Goal: Information Seeking & Learning: Learn about a topic

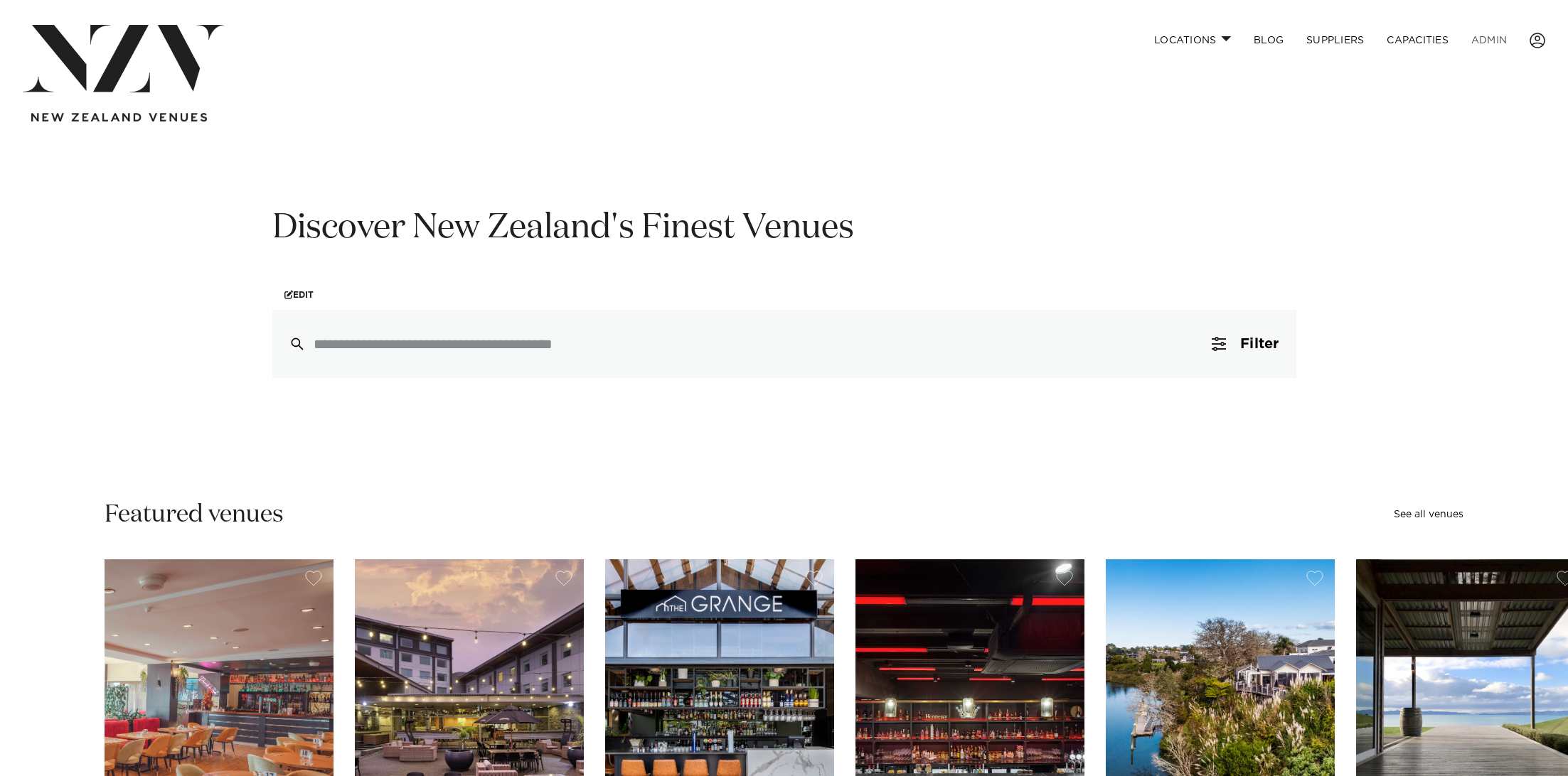
click at [1498, 41] on link "ADMIN" at bounding box center [1490, 40] width 59 height 30
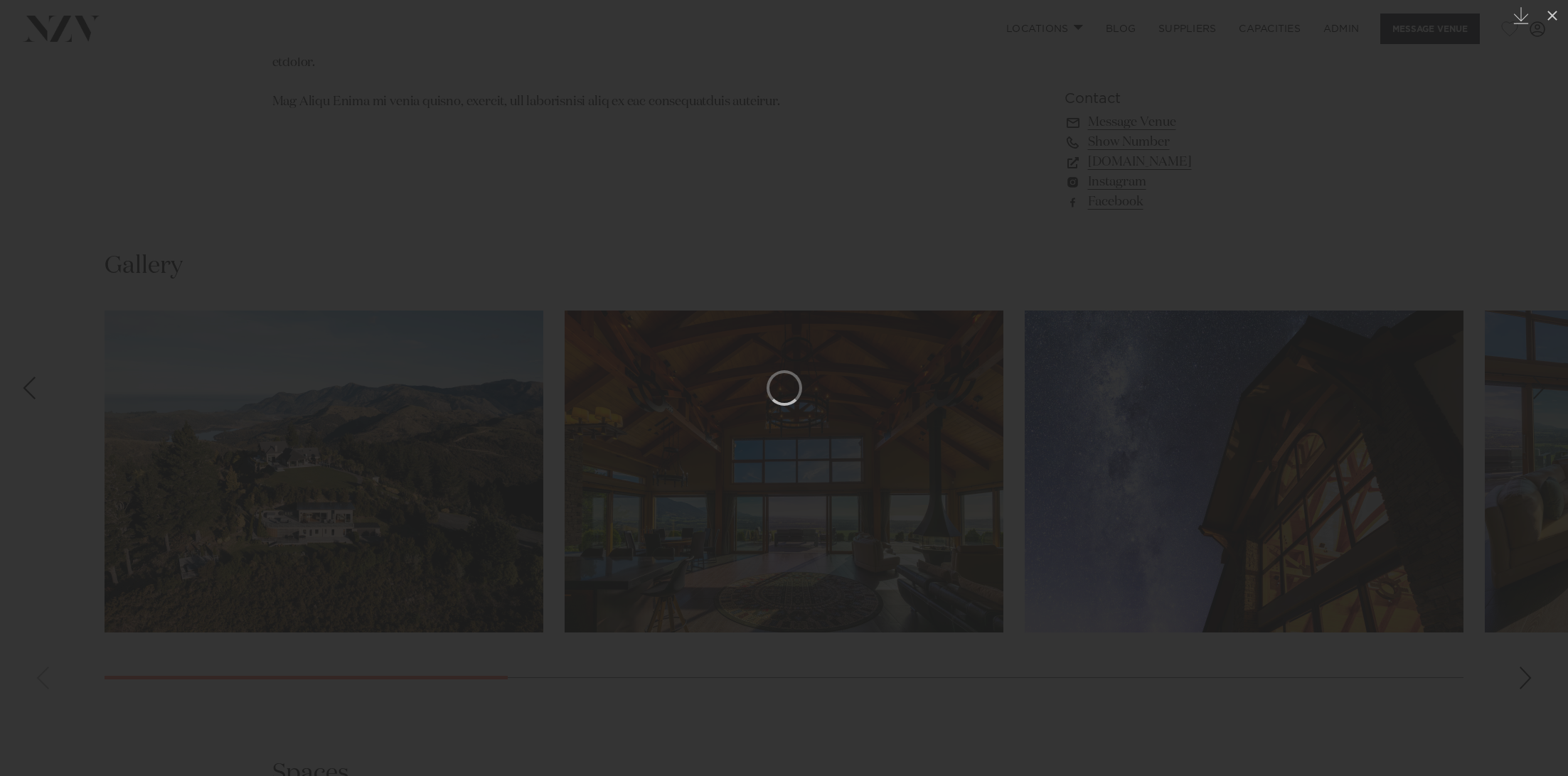
scroll to position [1356, 0]
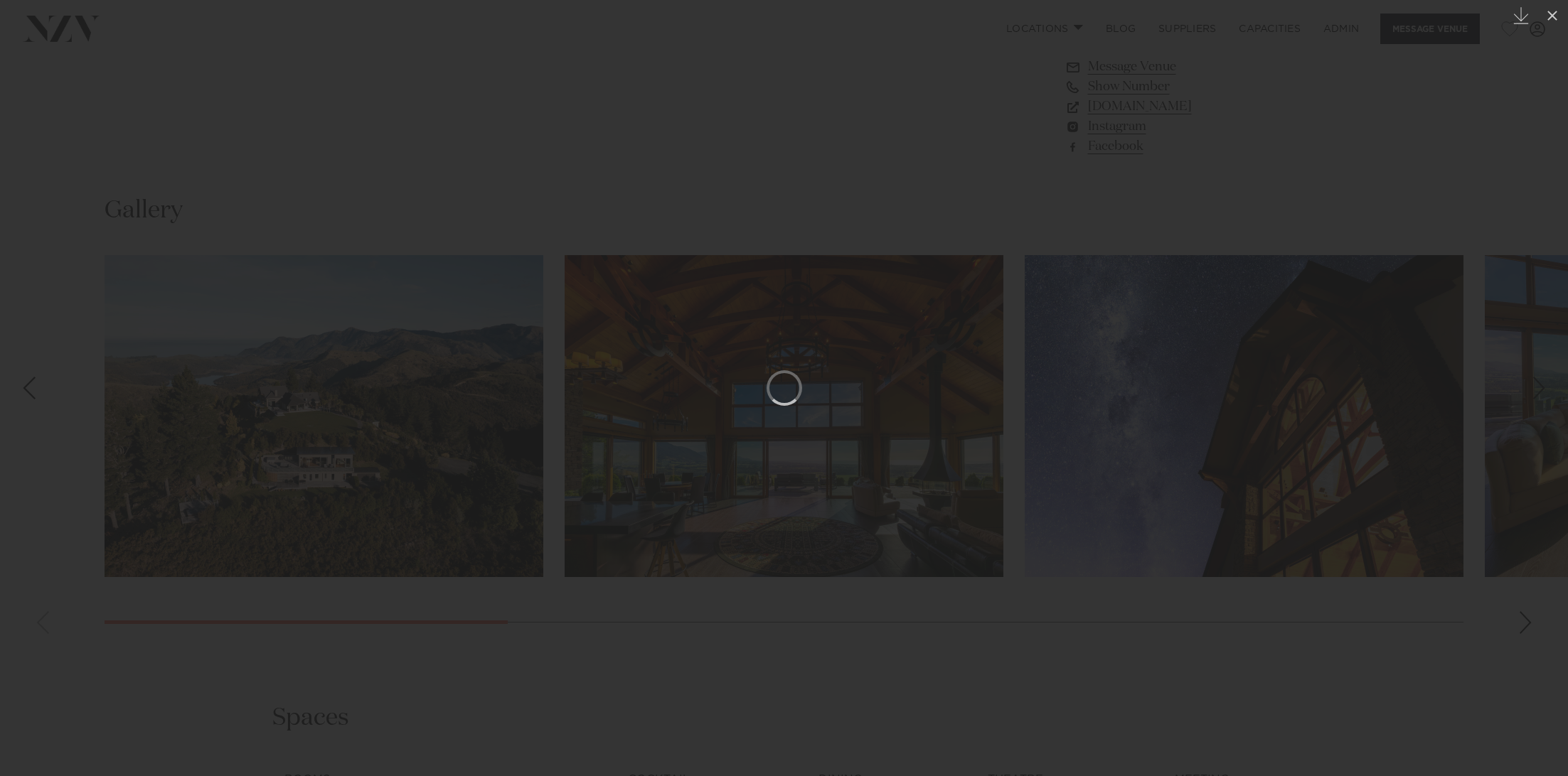
click at [216, 152] on div at bounding box center [784, 388] width 1568 height 776
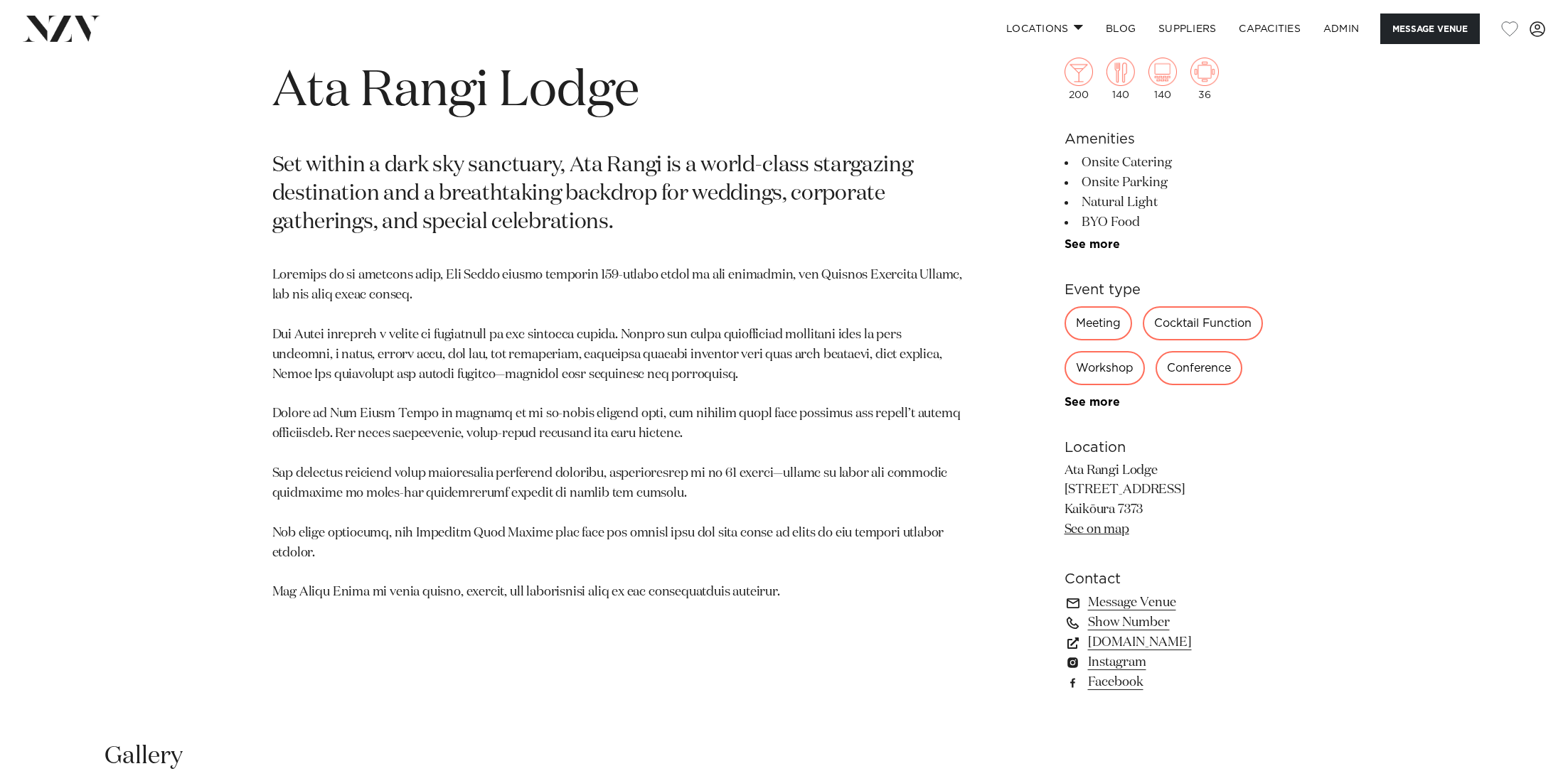
scroll to position [812, 0]
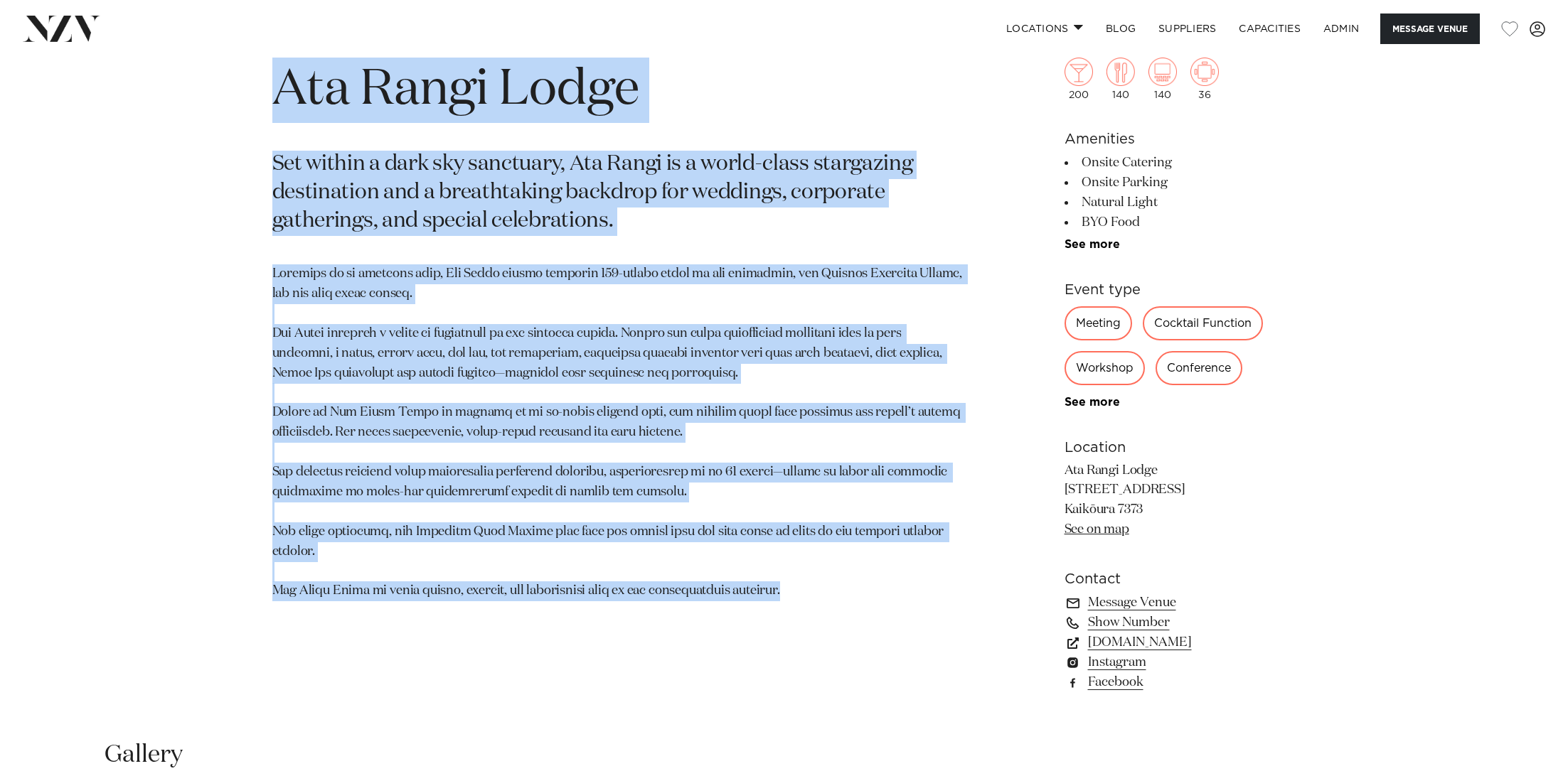
drag, startPoint x: 650, startPoint y: 482, endPoint x: 216, endPoint y: 100, distance: 578.2
click at [216, 100] on div "Canterbury Ata Rangi Lodge Set within a dark sky sanctuary, Ata Rangi is a worl…" at bounding box center [784, 379] width 1210 height 681
copy section "Ata Rangi Lodge Set within a dark sky sanctuary, Ata Rangi is a world-class sta…"
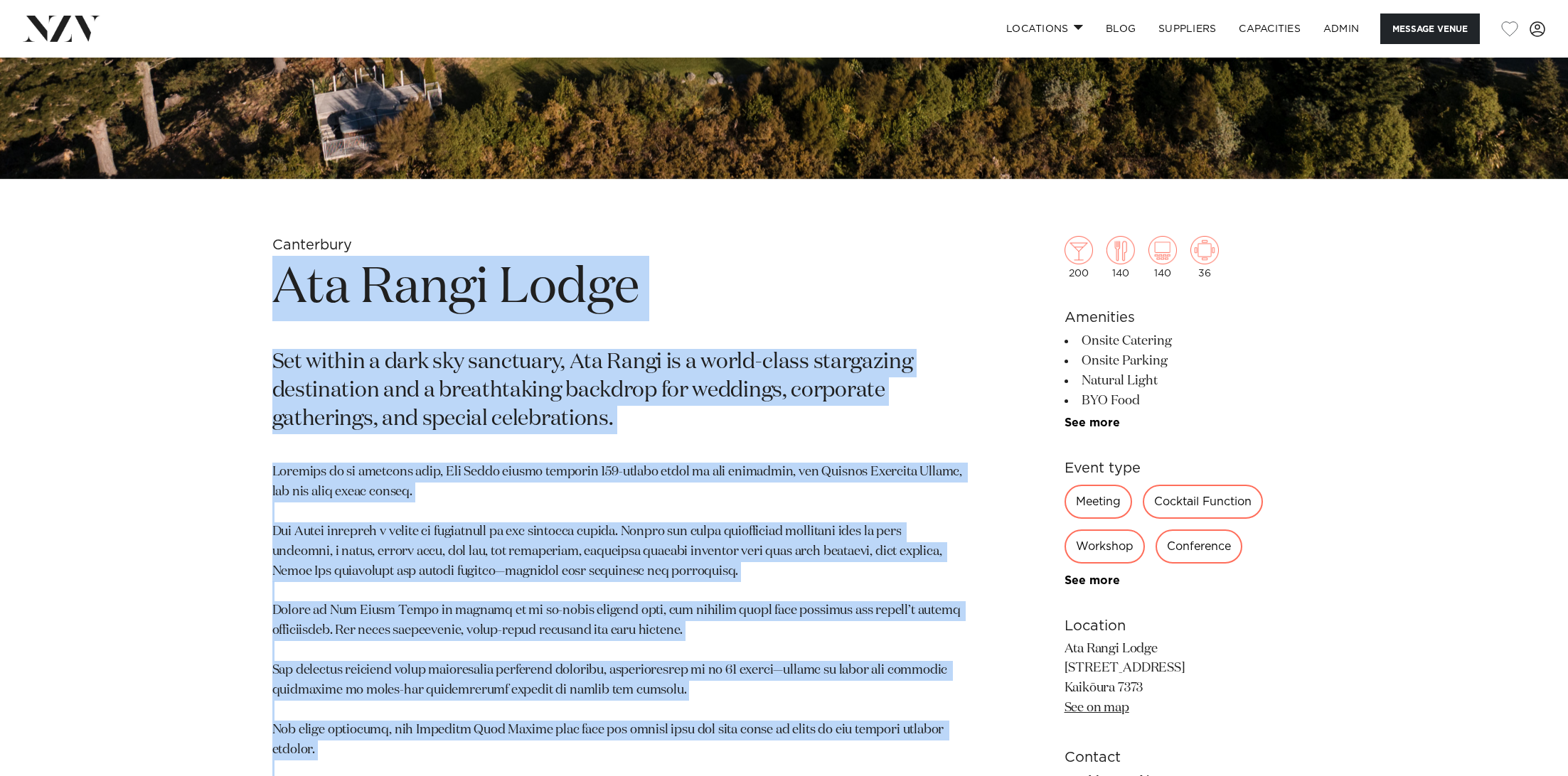
scroll to position [472, 0]
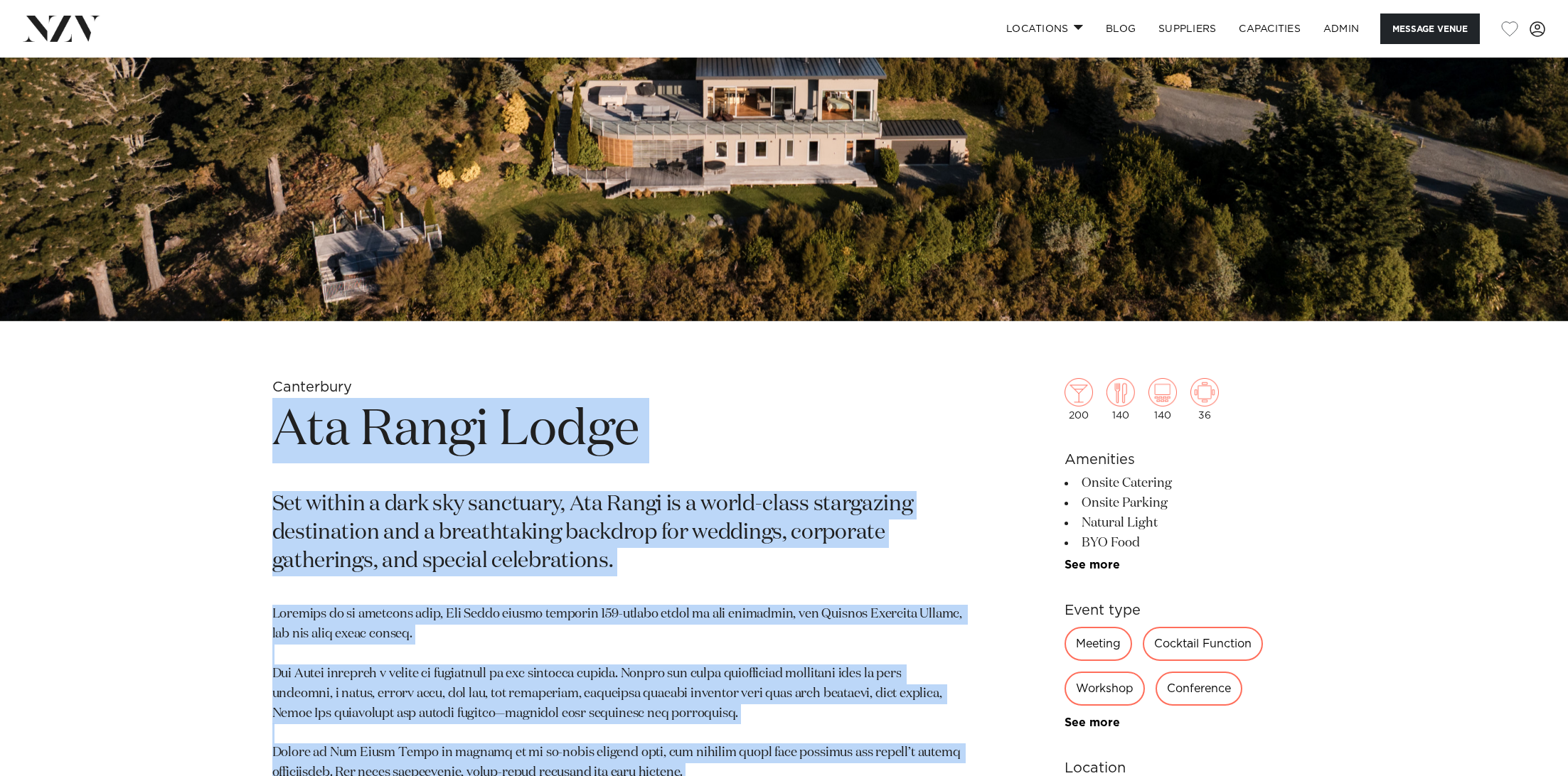
click at [480, 423] on h1 "Ata Rangi Lodge" at bounding box center [618, 431] width 691 height 66
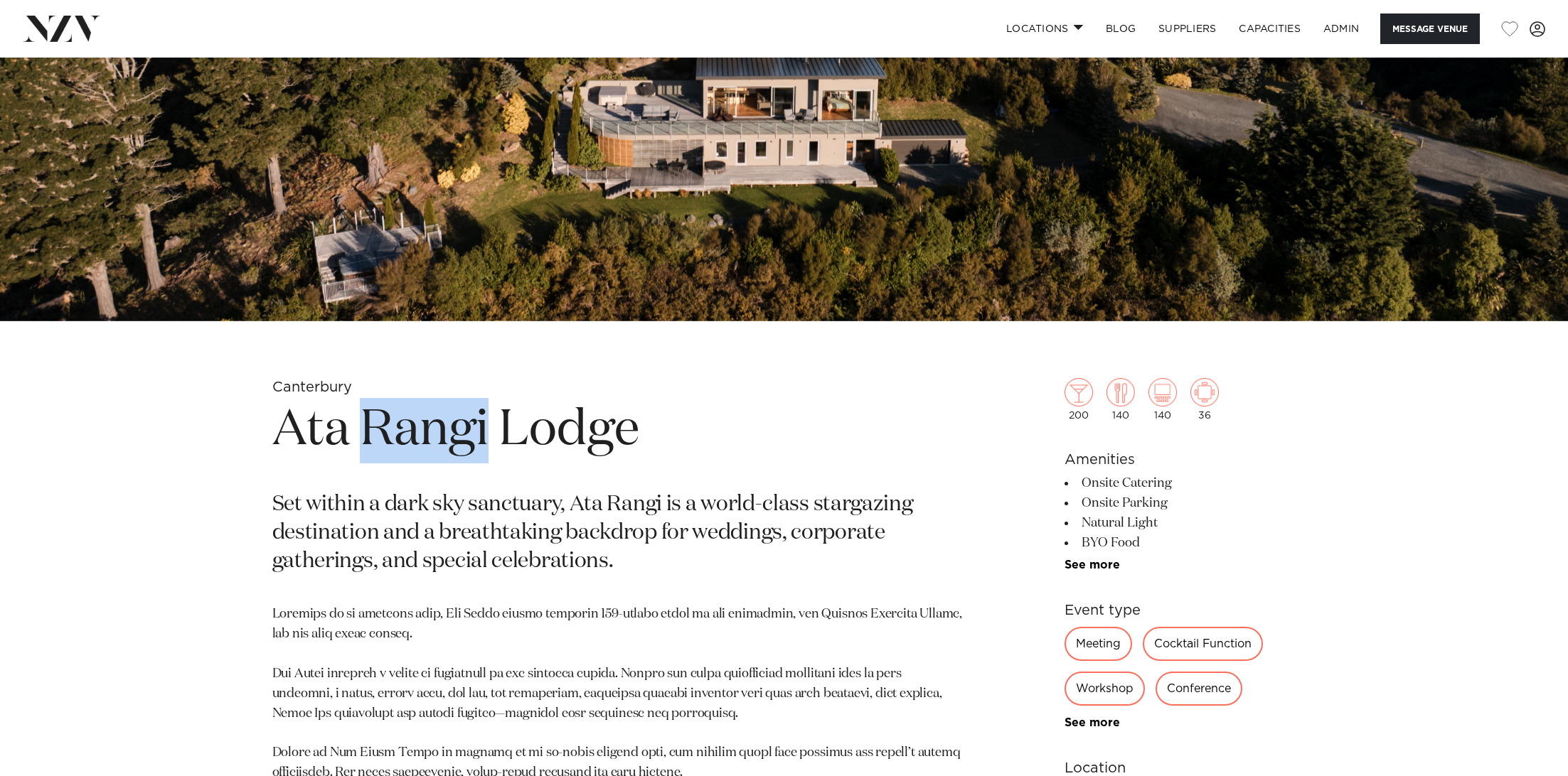
click at [480, 423] on h1 "Ata Rangi Lodge" at bounding box center [618, 431] width 691 height 66
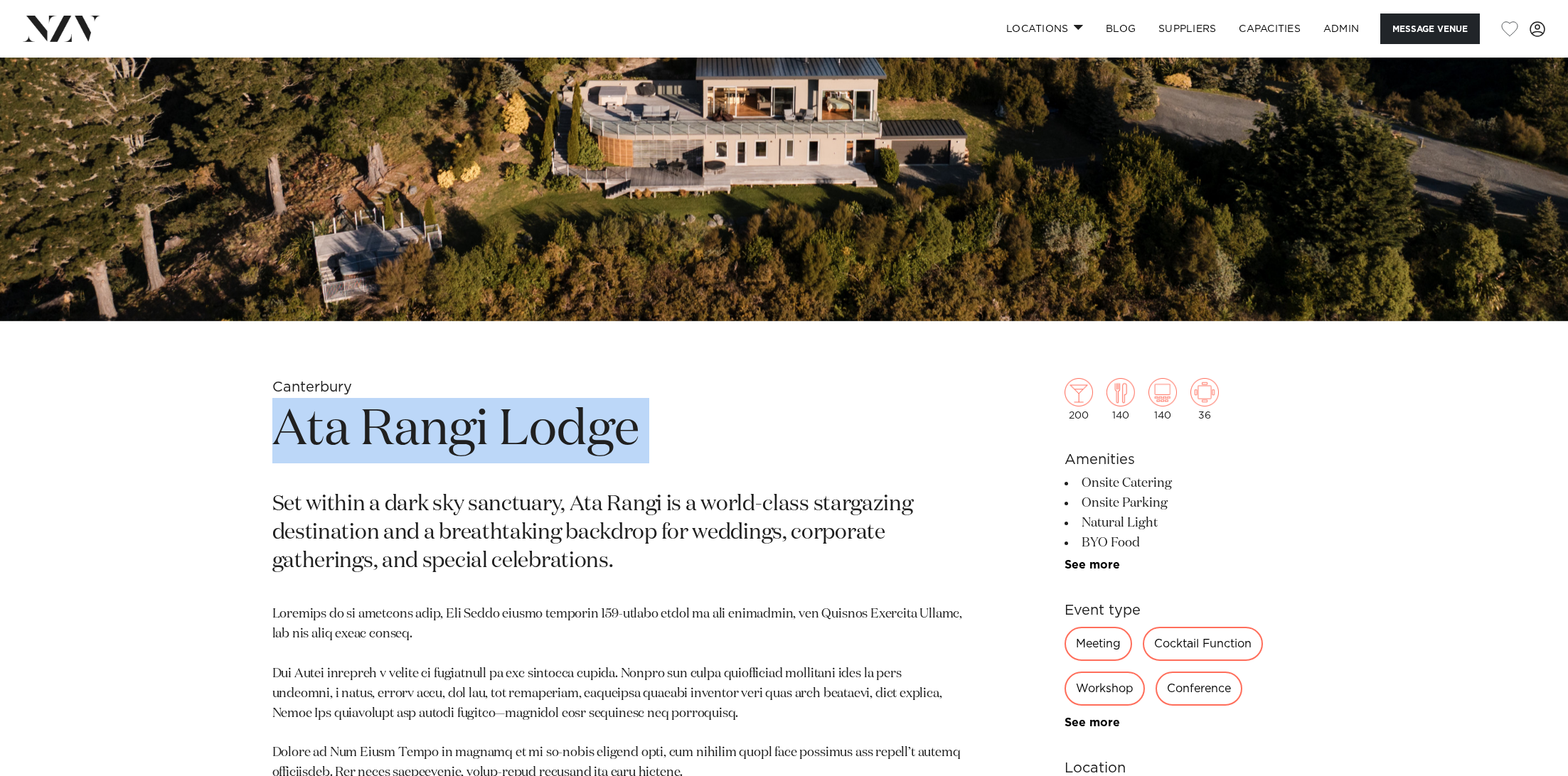
click at [480, 423] on h1 "Ata Rangi Lodge" at bounding box center [618, 431] width 691 height 66
copy section "Ata Rangi Lodge"
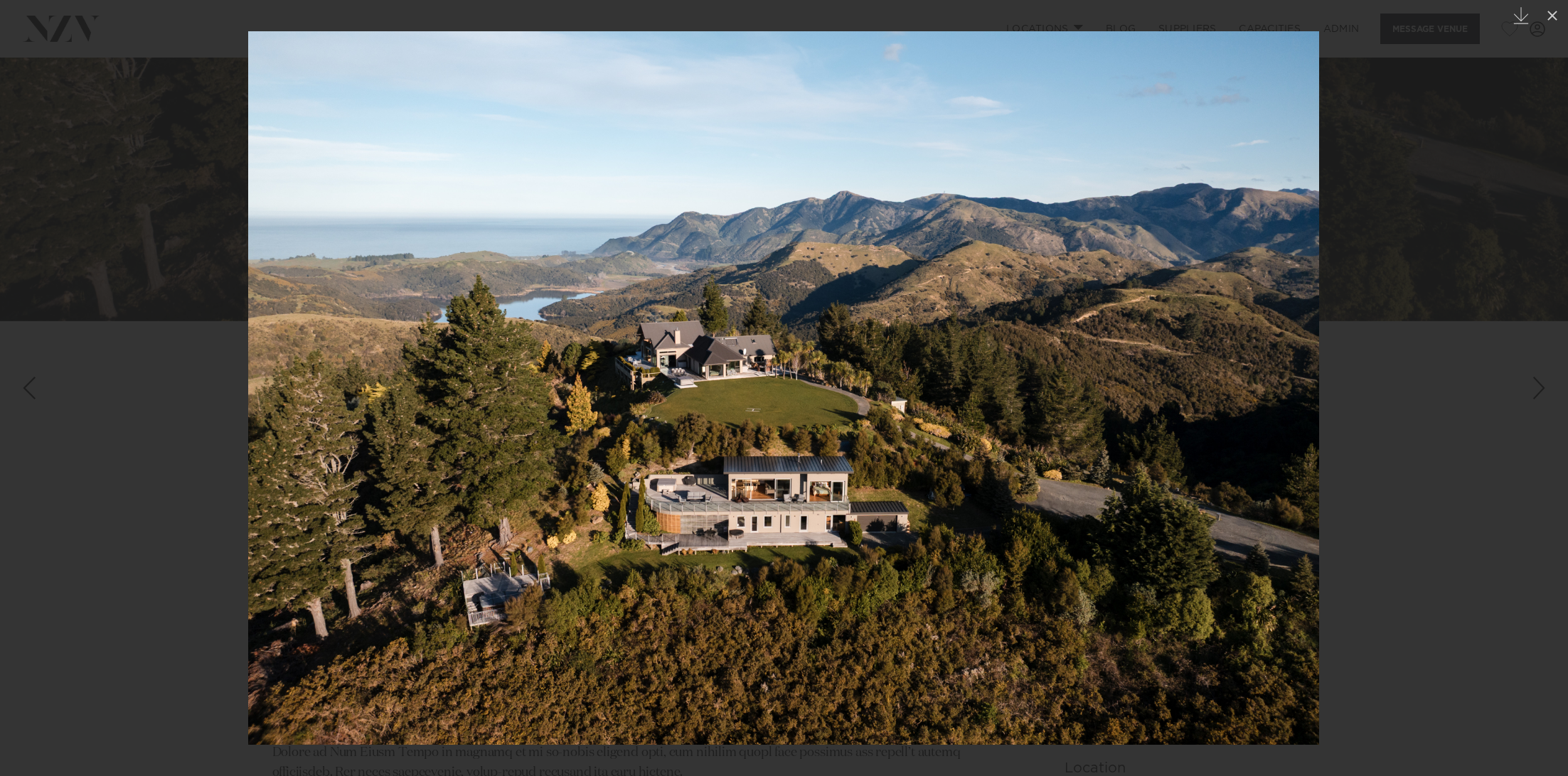
click at [118, 220] on div at bounding box center [784, 388] width 1568 height 776
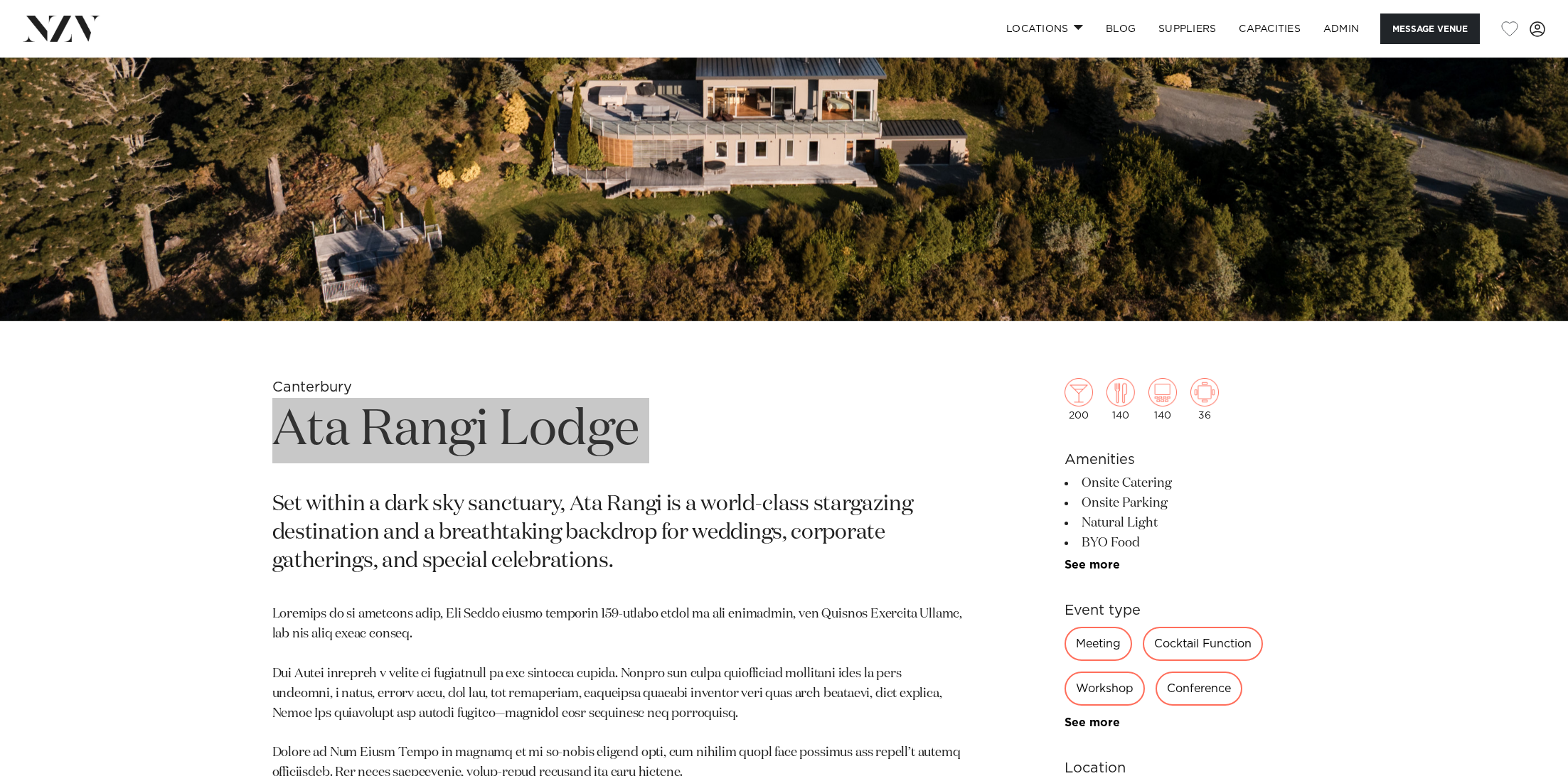
scroll to position [378, 0]
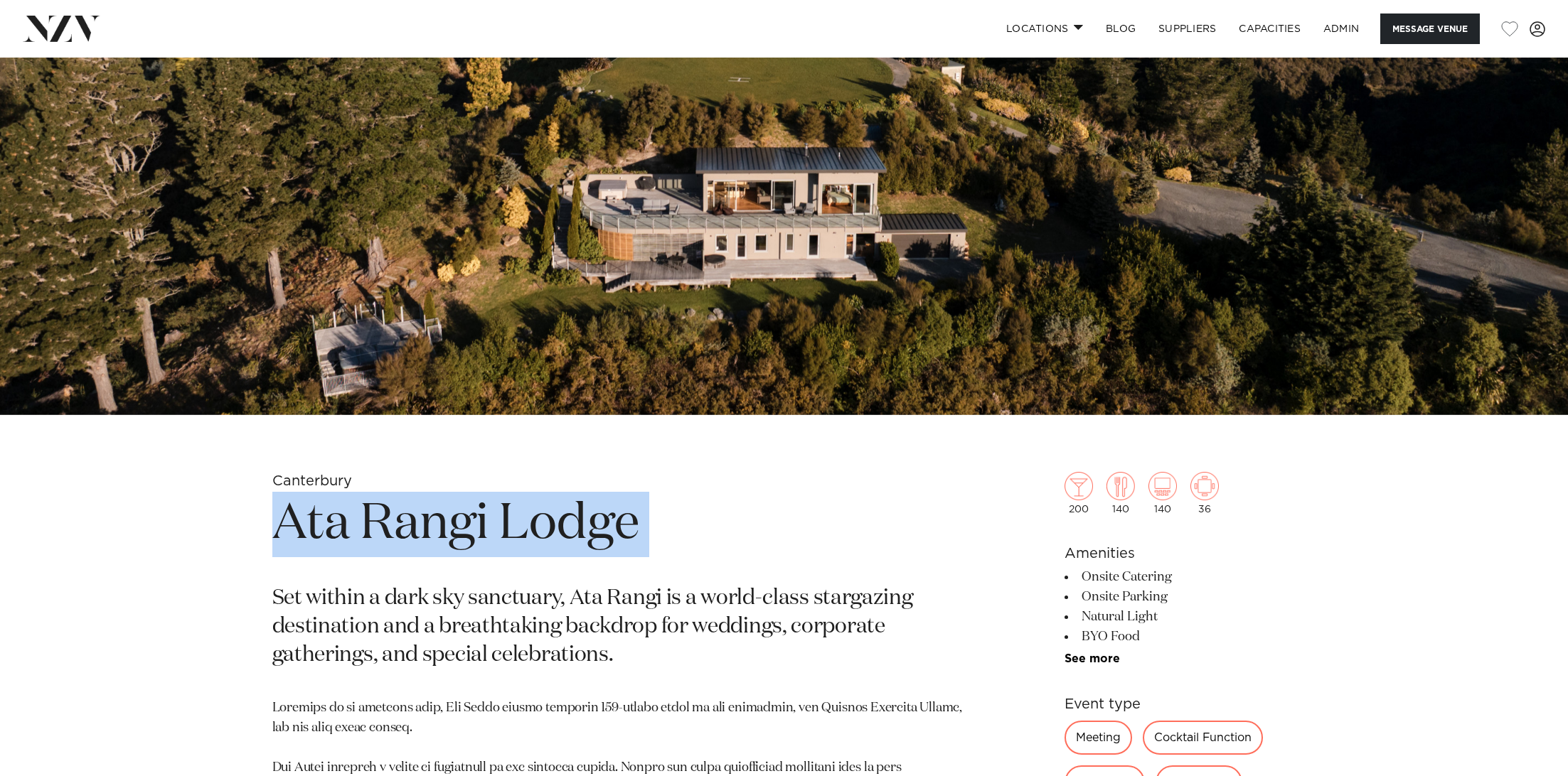
click at [513, 126] on img at bounding box center [784, 47] width 1568 height 735
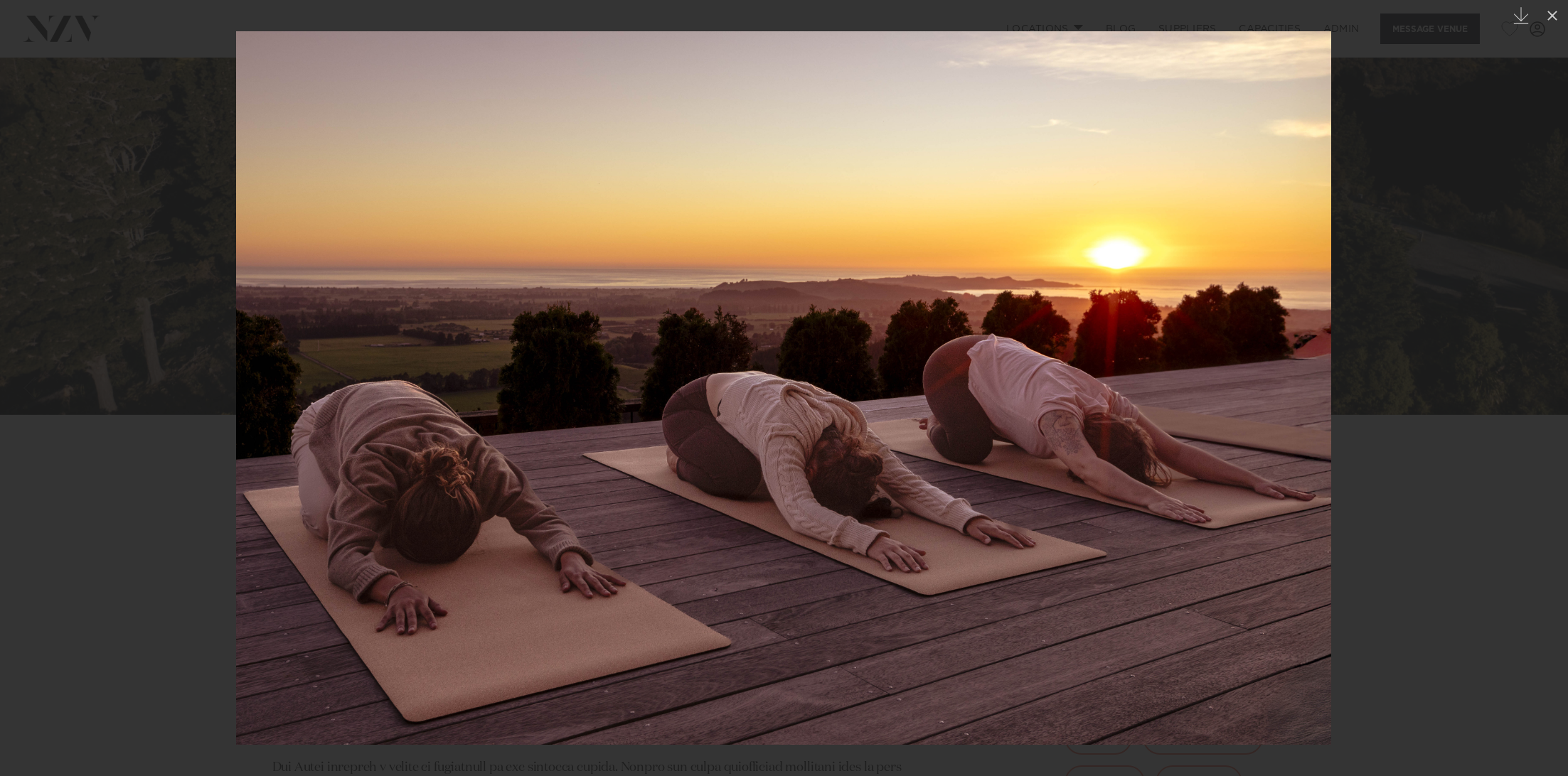
click at [173, 238] on div at bounding box center [784, 388] width 1568 height 776
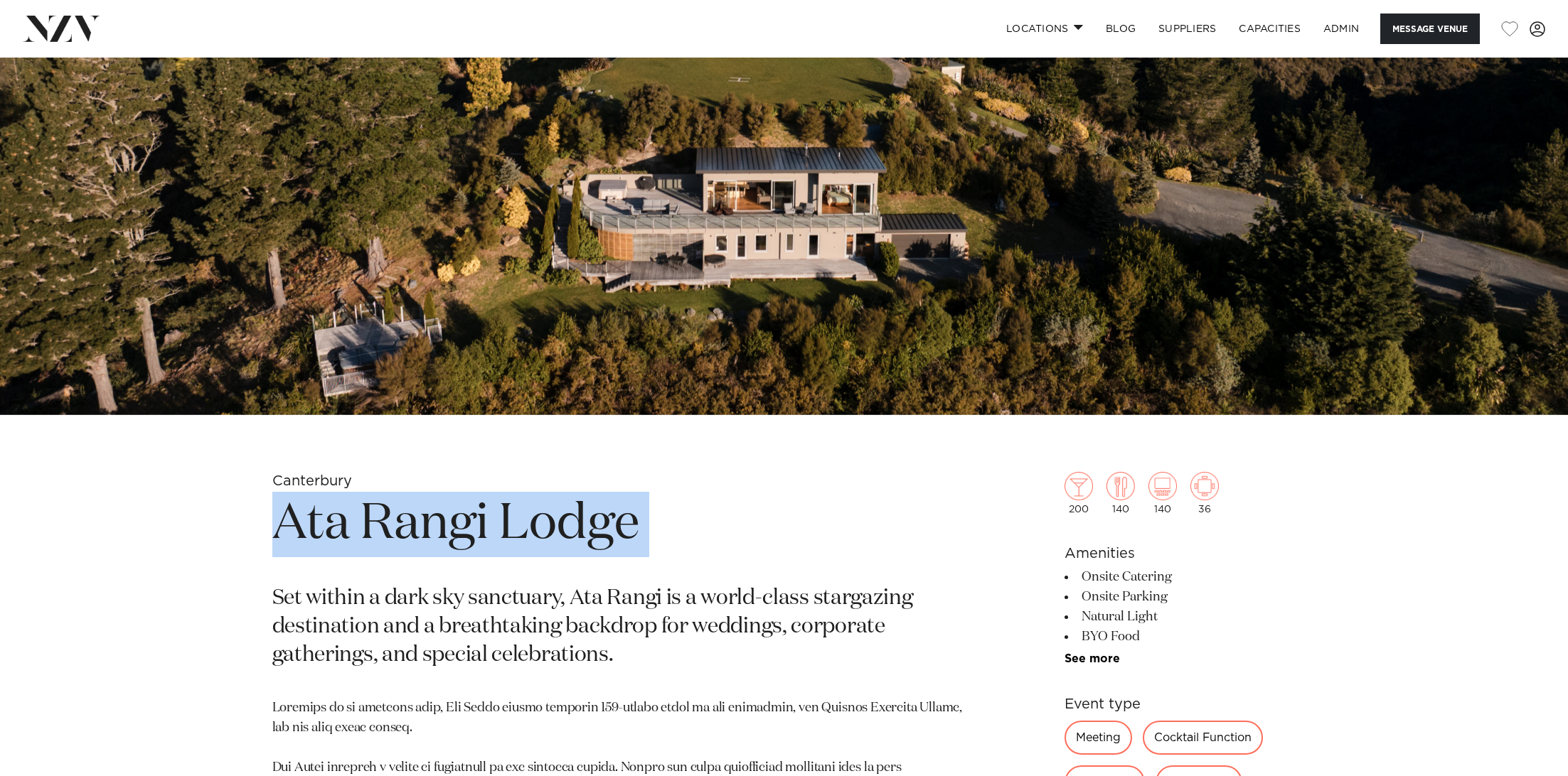
click at [618, 214] on img at bounding box center [784, 47] width 1568 height 735
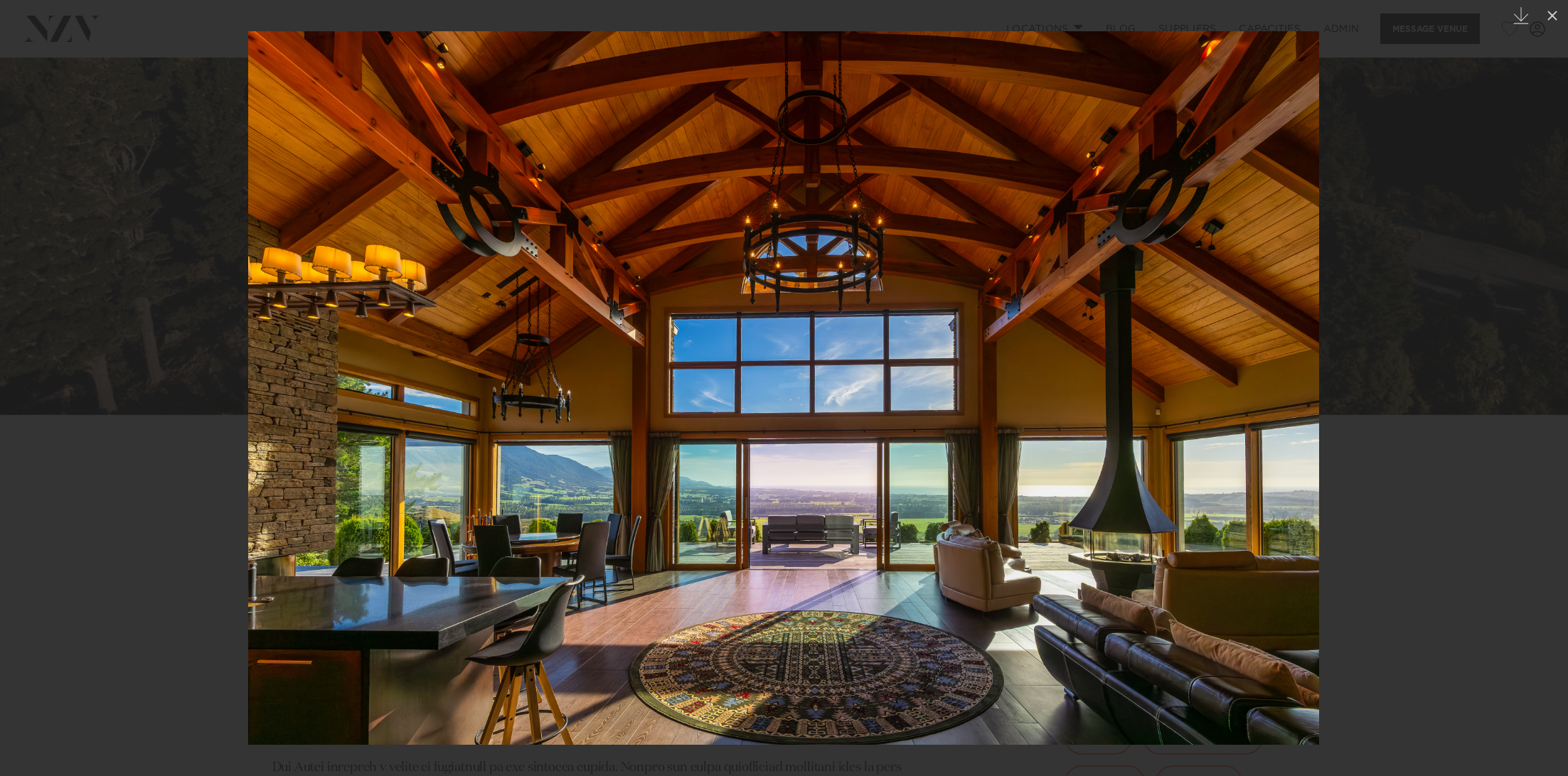
click at [179, 242] on div at bounding box center [784, 388] width 1568 height 776
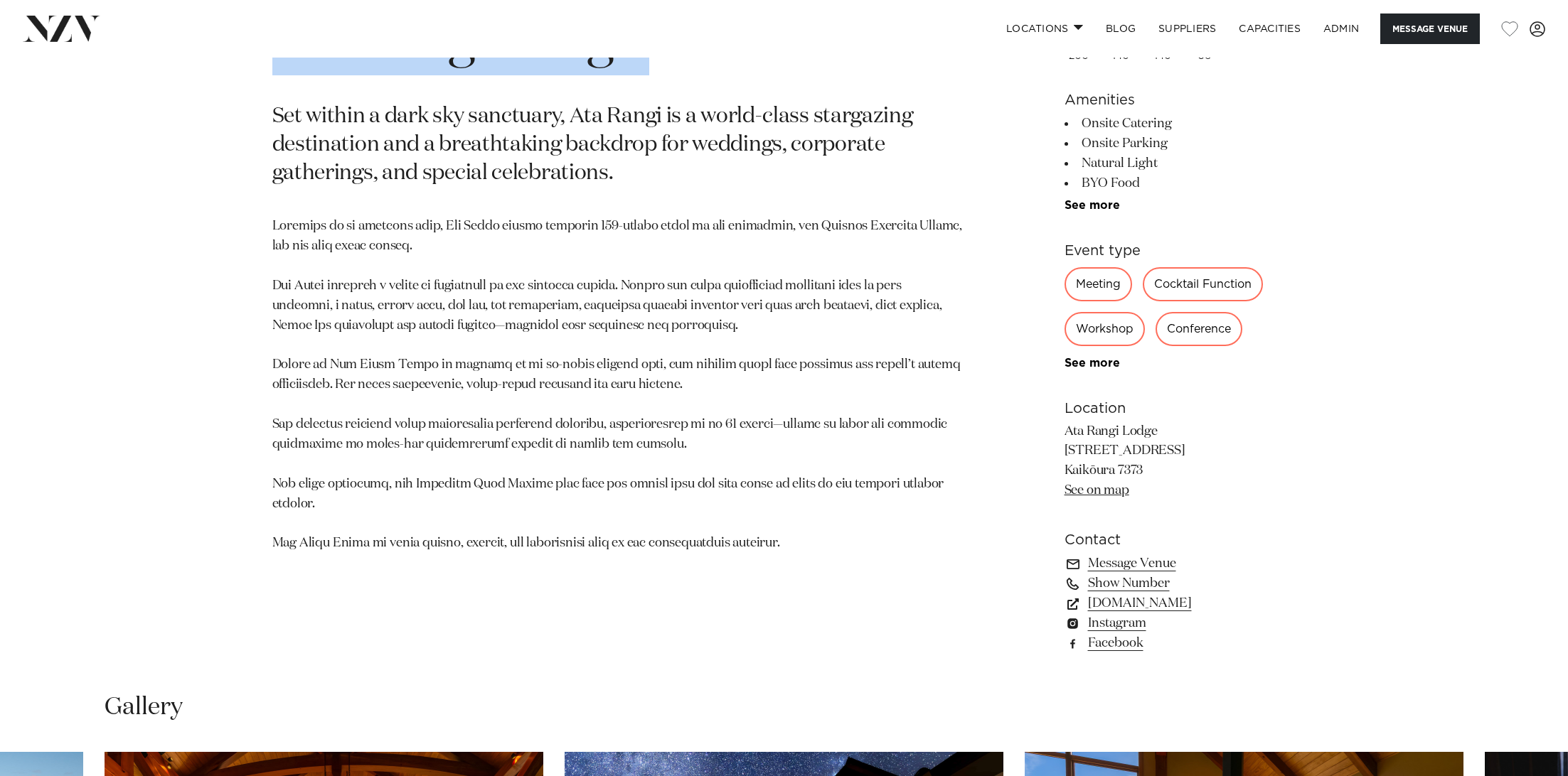
scroll to position [853, 0]
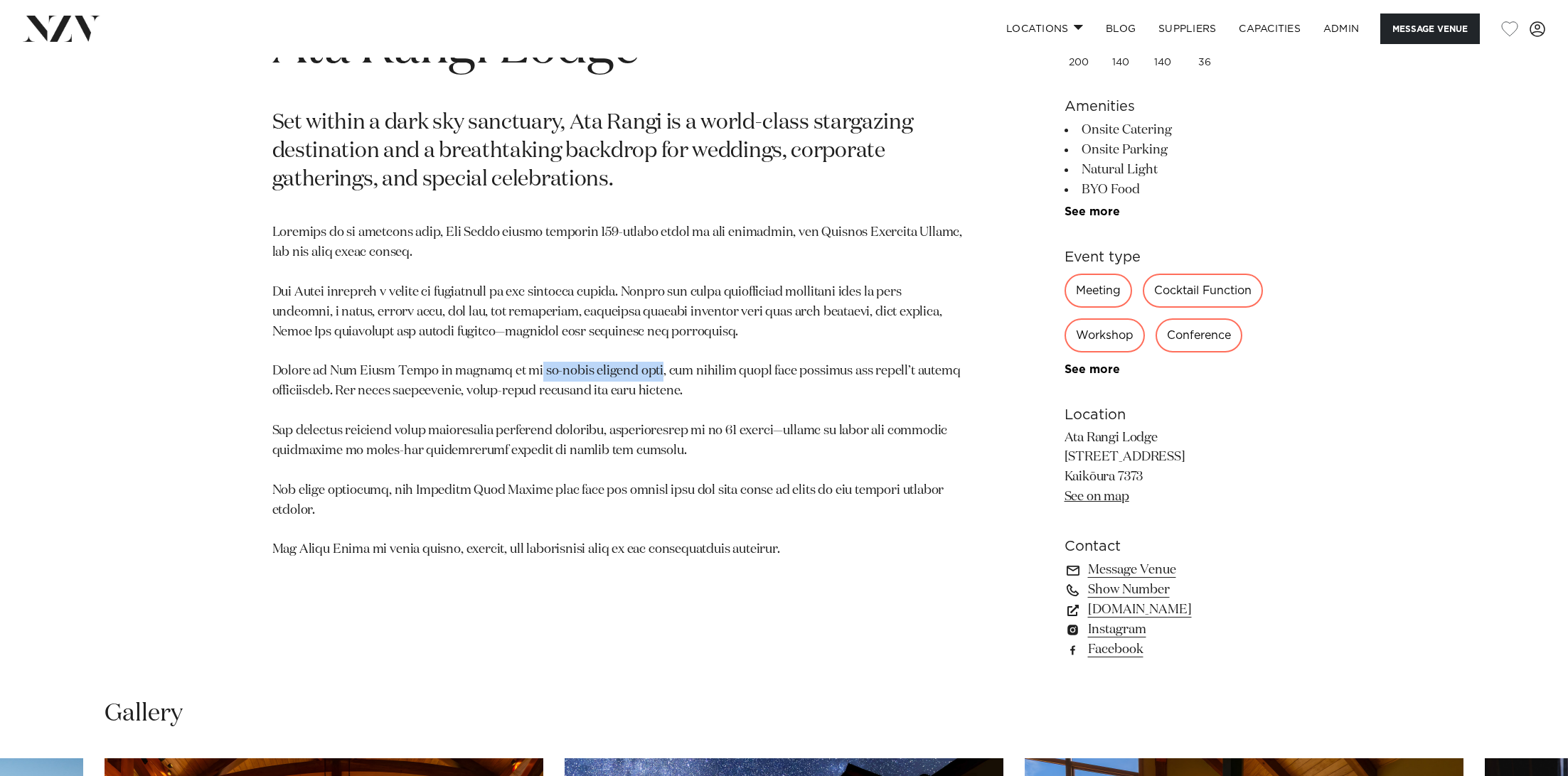
drag, startPoint x: 626, startPoint y: 373, endPoint x: 509, endPoint y: 375, distance: 117.0
click at [509, 375] on p at bounding box center [618, 391] width 691 height 337
copy p "in-house private chef"
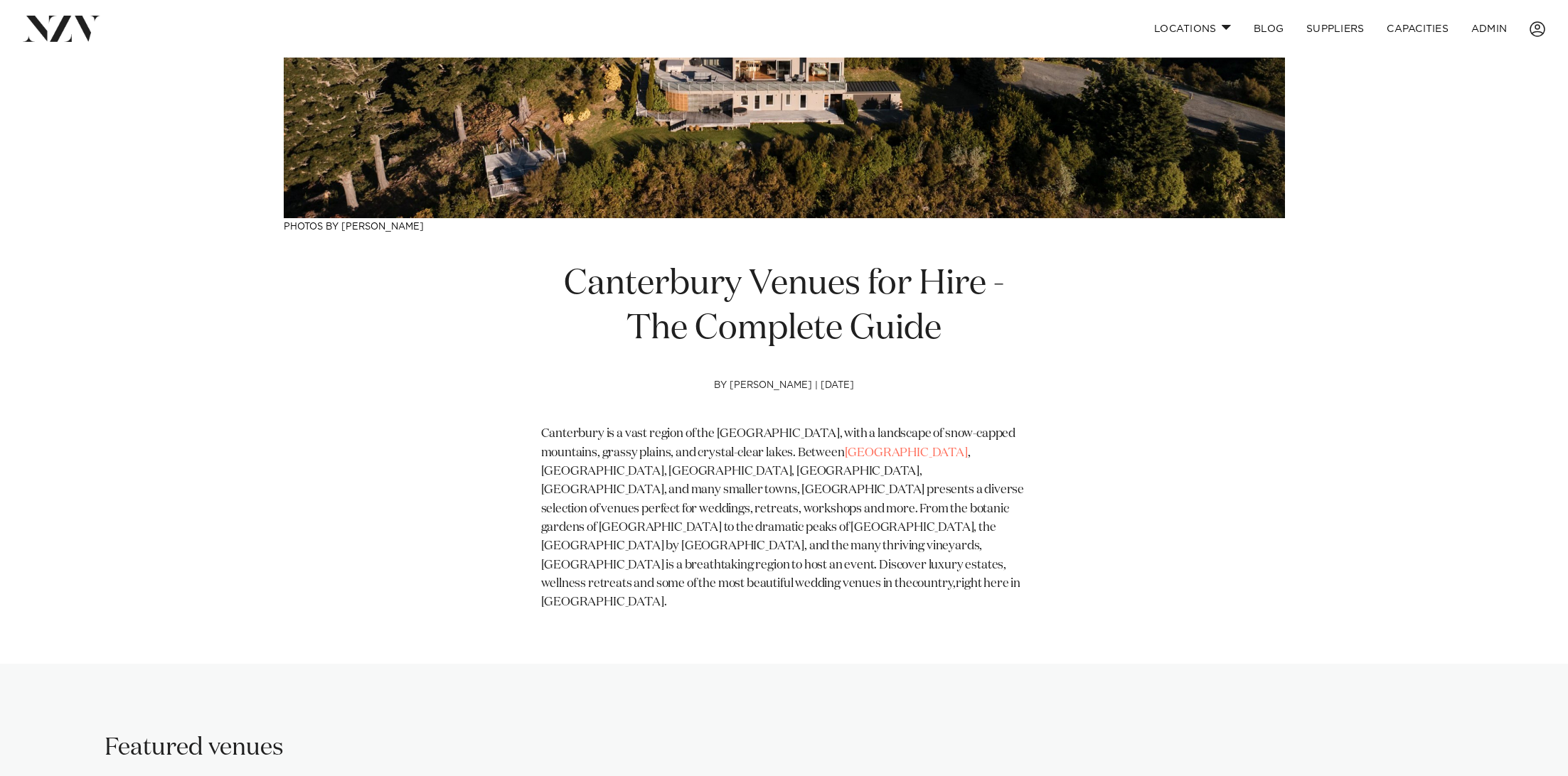
scroll to position [438, 0]
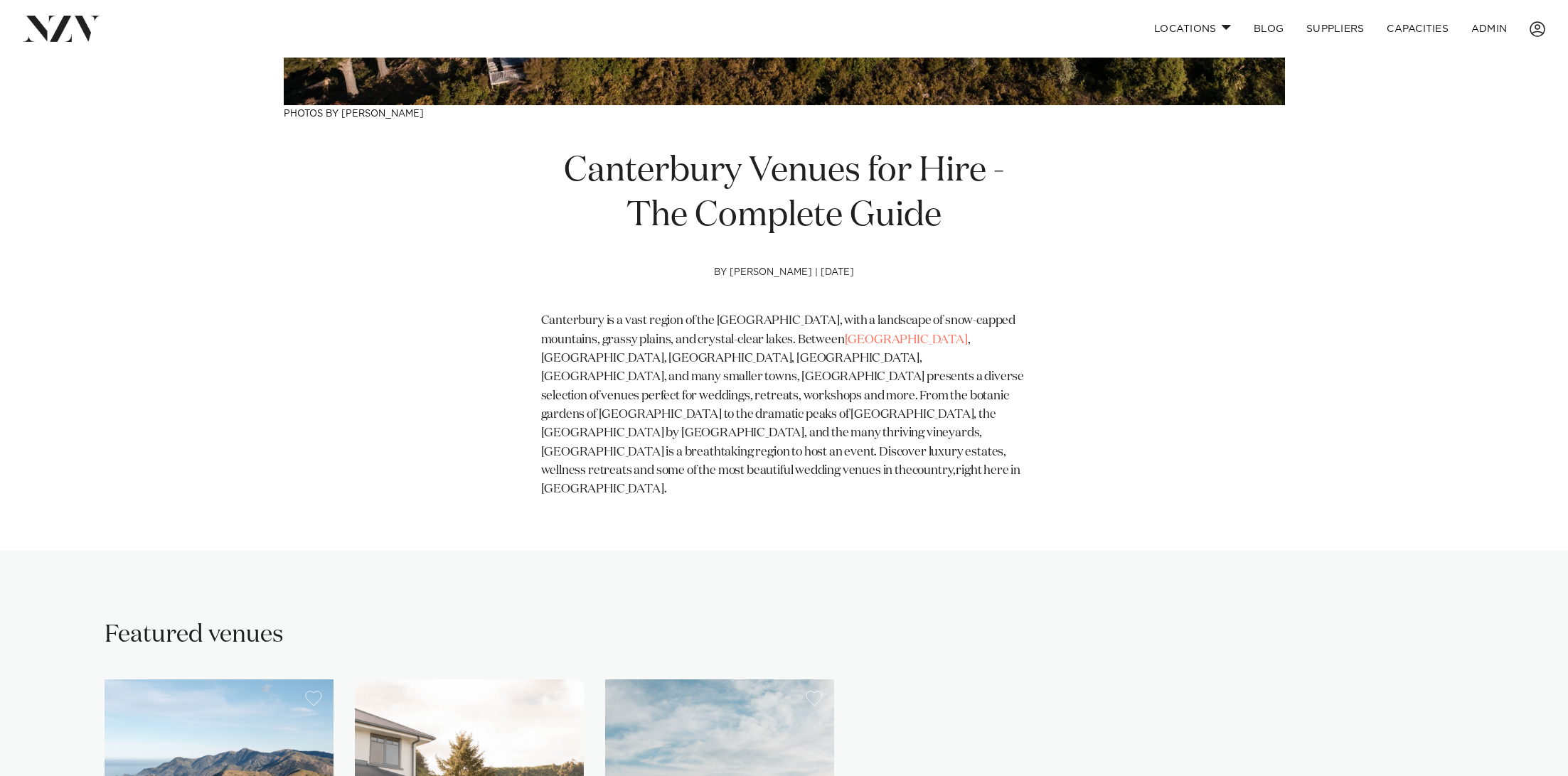
click at [583, 375] on span ", [GEOGRAPHIC_DATA], [GEOGRAPHIC_DATA], [GEOGRAPHIC_DATA], [GEOGRAPHIC_DATA], a…" at bounding box center [783, 406] width 484 height 143
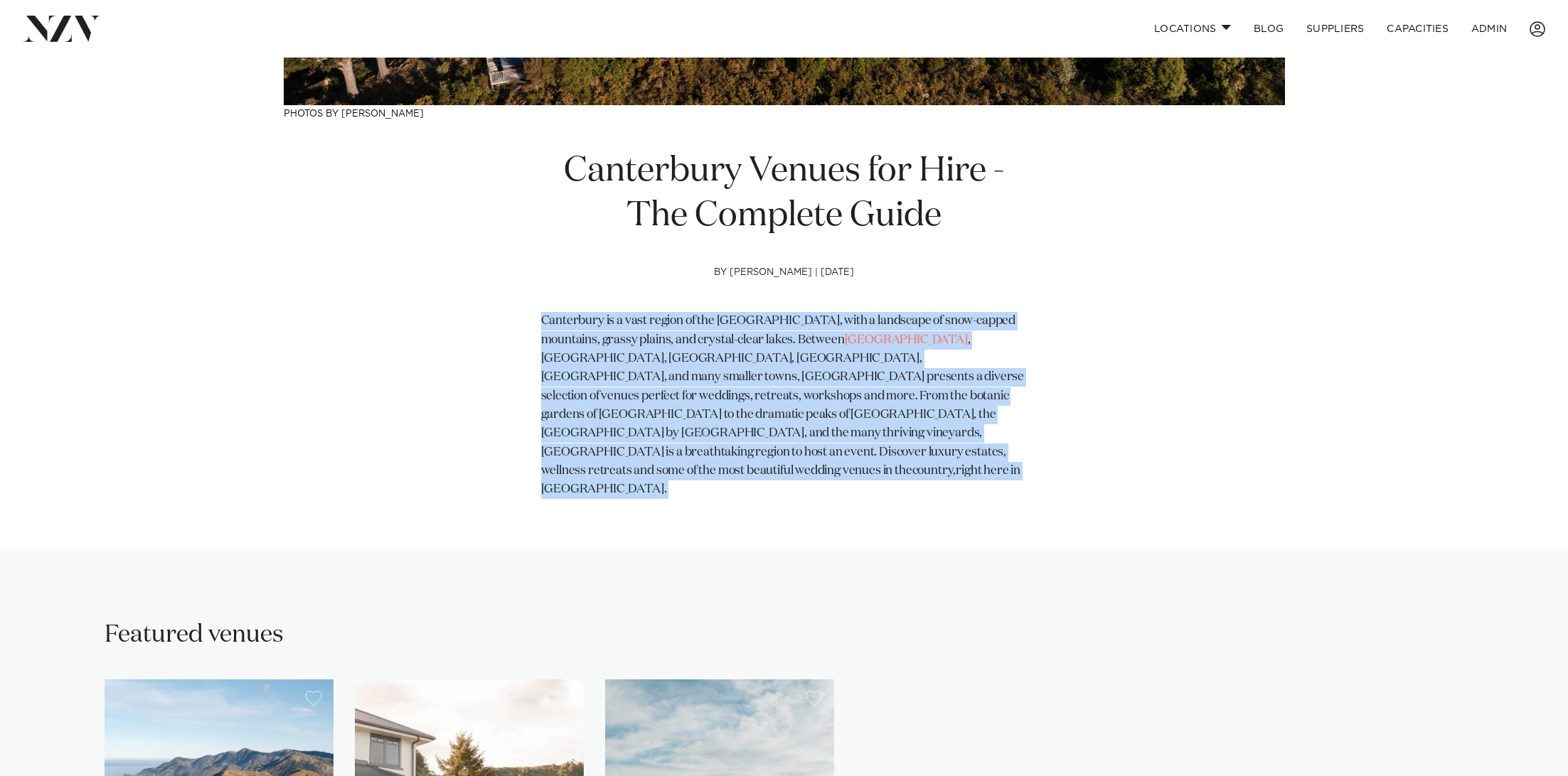
click at [583, 375] on span ", [GEOGRAPHIC_DATA], [GEOGRAPHIC_DATA], [GEOGRAPHIC_DATA], [GEOGRAPHIC_DATA], a…" at bounding box center [783, 406] width 484 height 143
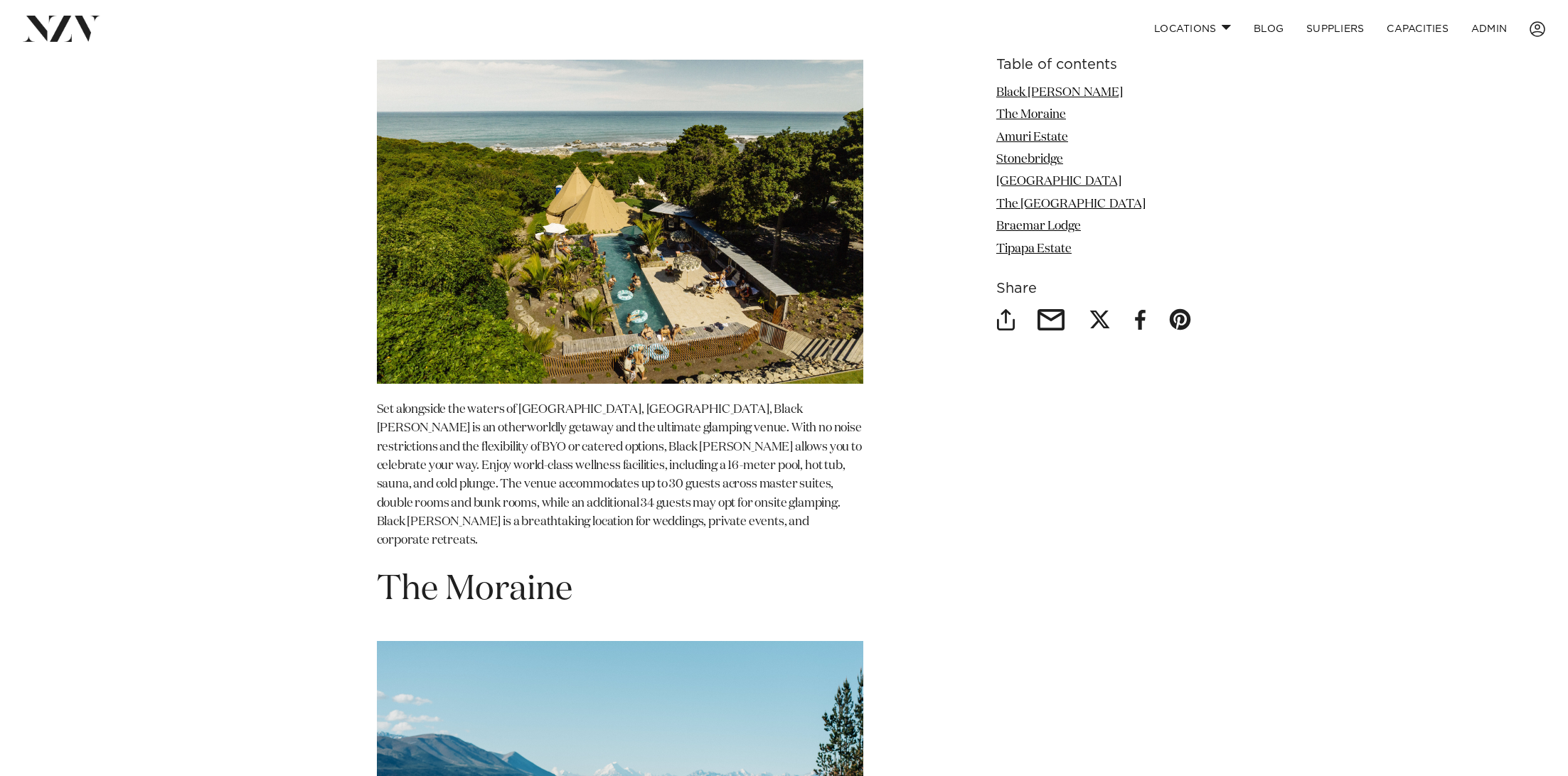
scroll to position [1918, 0]
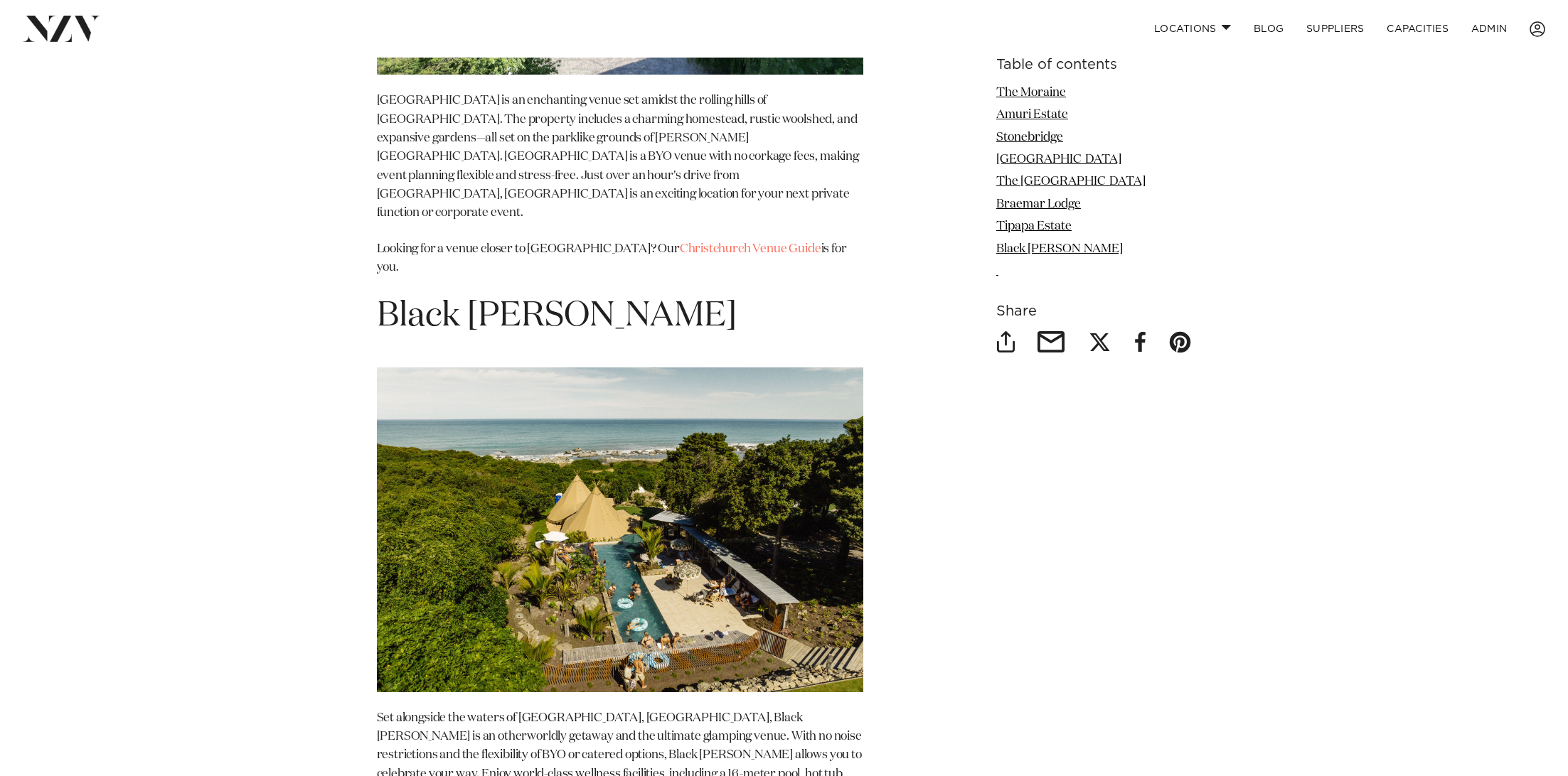
scroll to position [5222, 0]
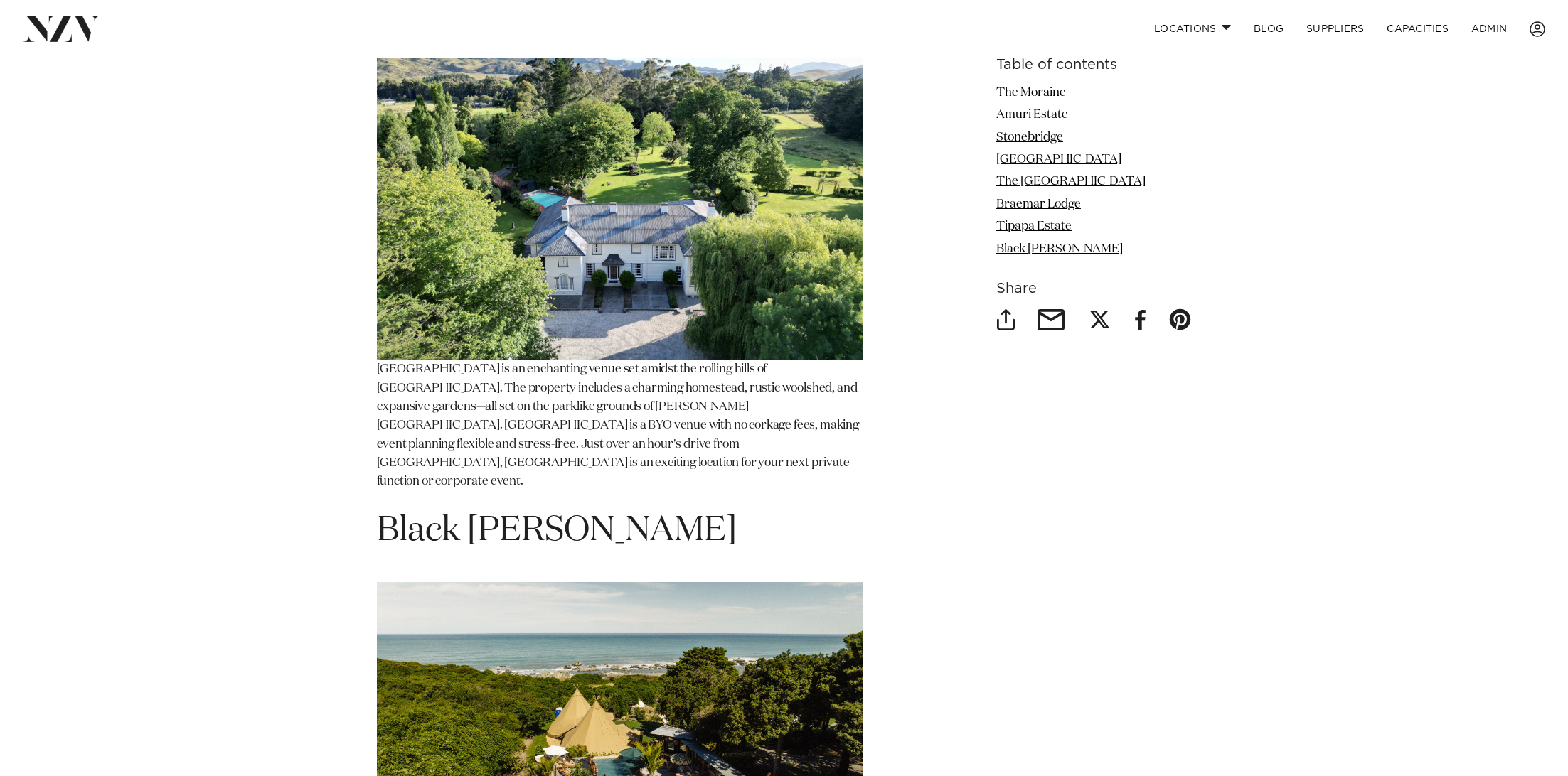
scroll to position [5222, 0]
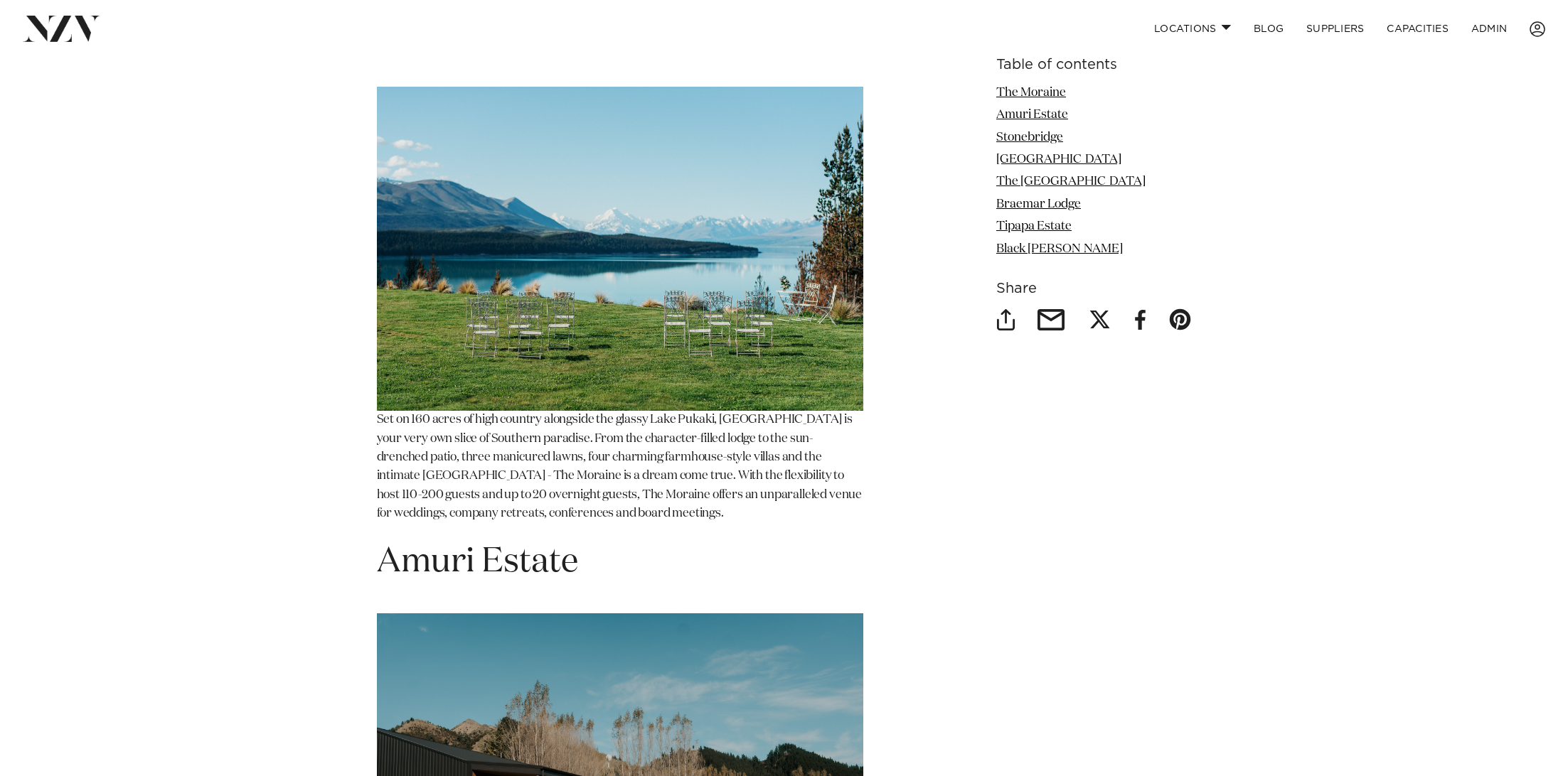
scroll to position [2008, 0]
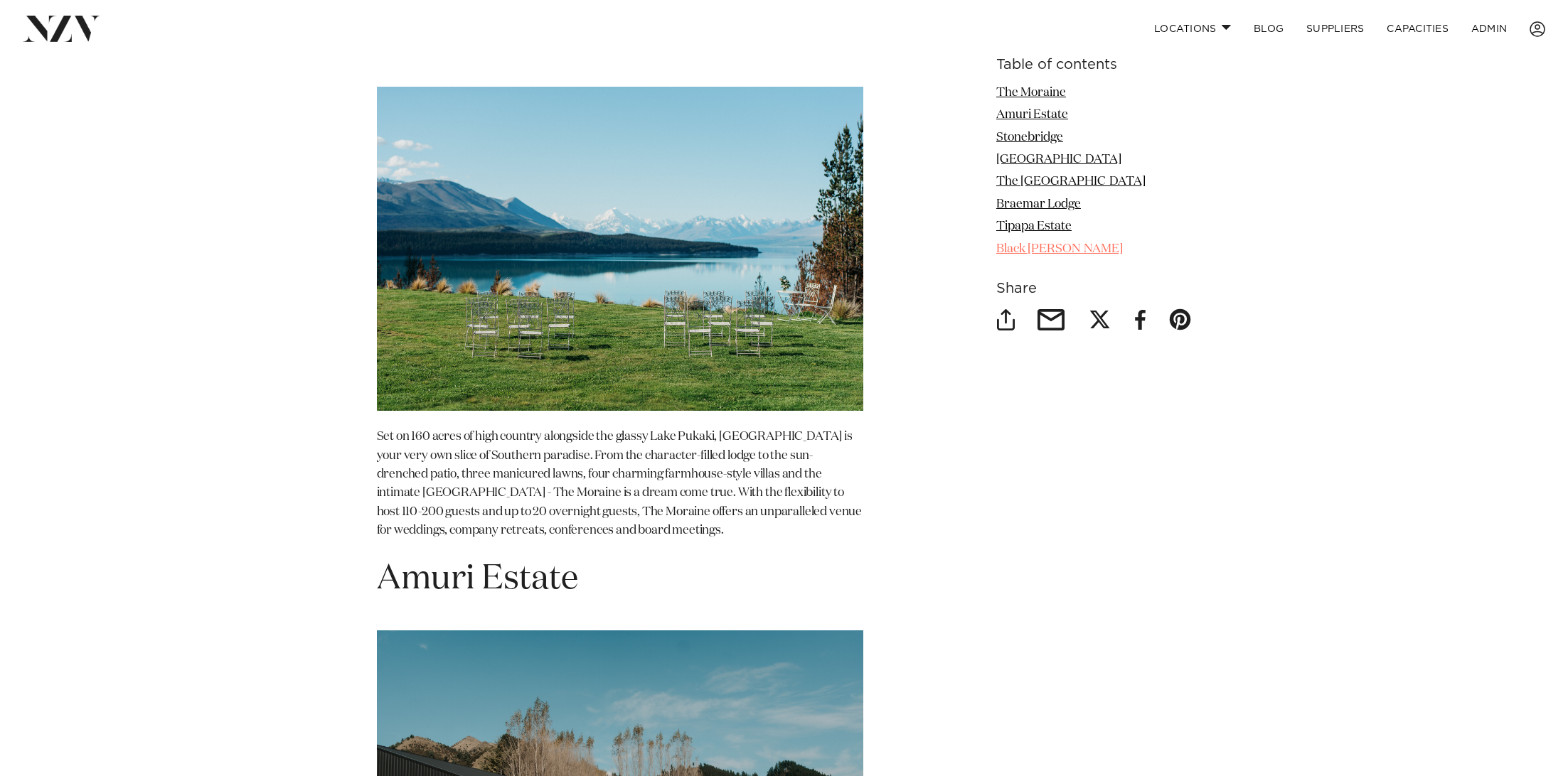
scroll to position [1881, 0]
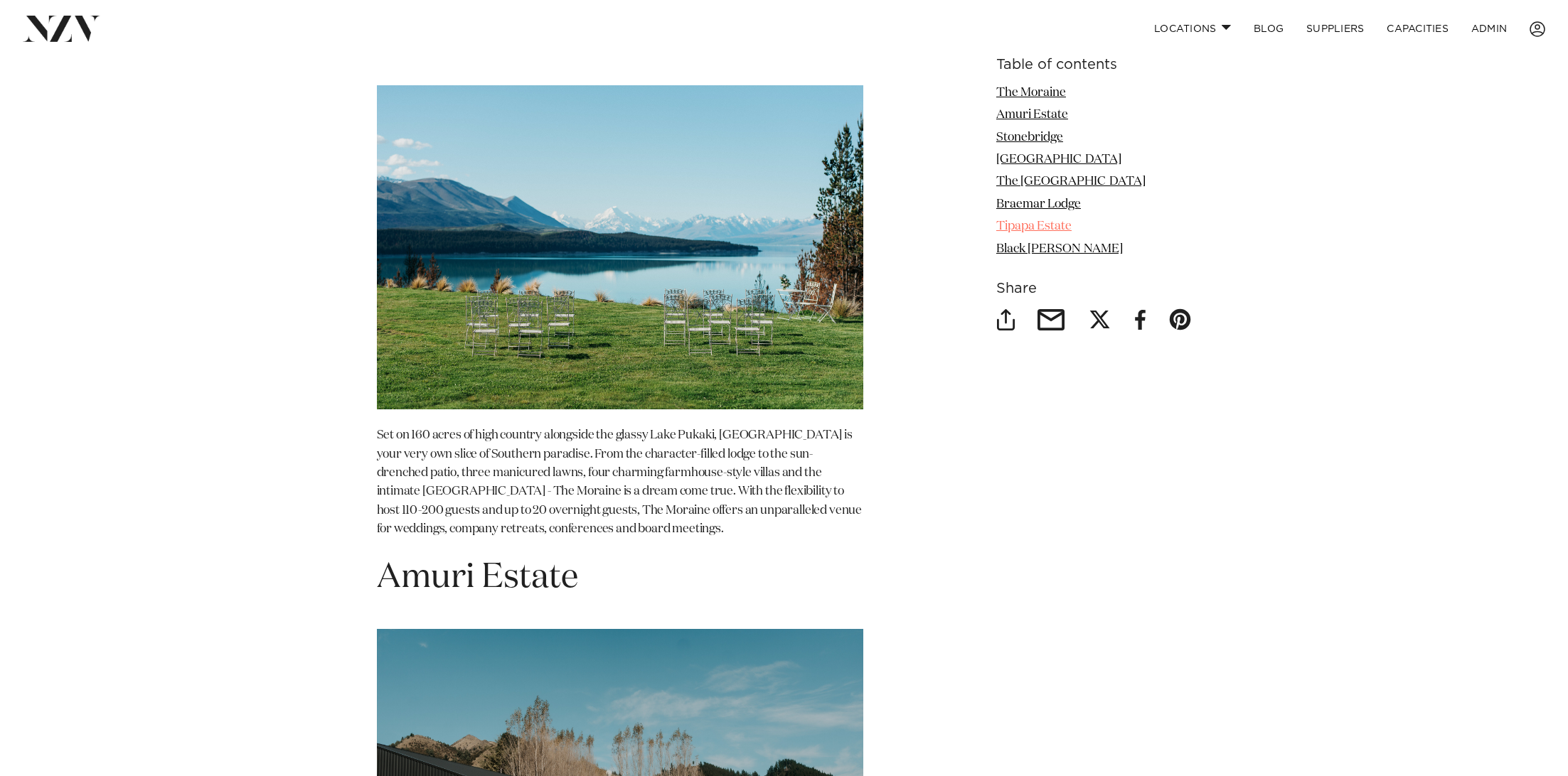
click at [1058, 228] on link "Tipapa Estate" at bounding box center [1033, 227] width 75 height 12
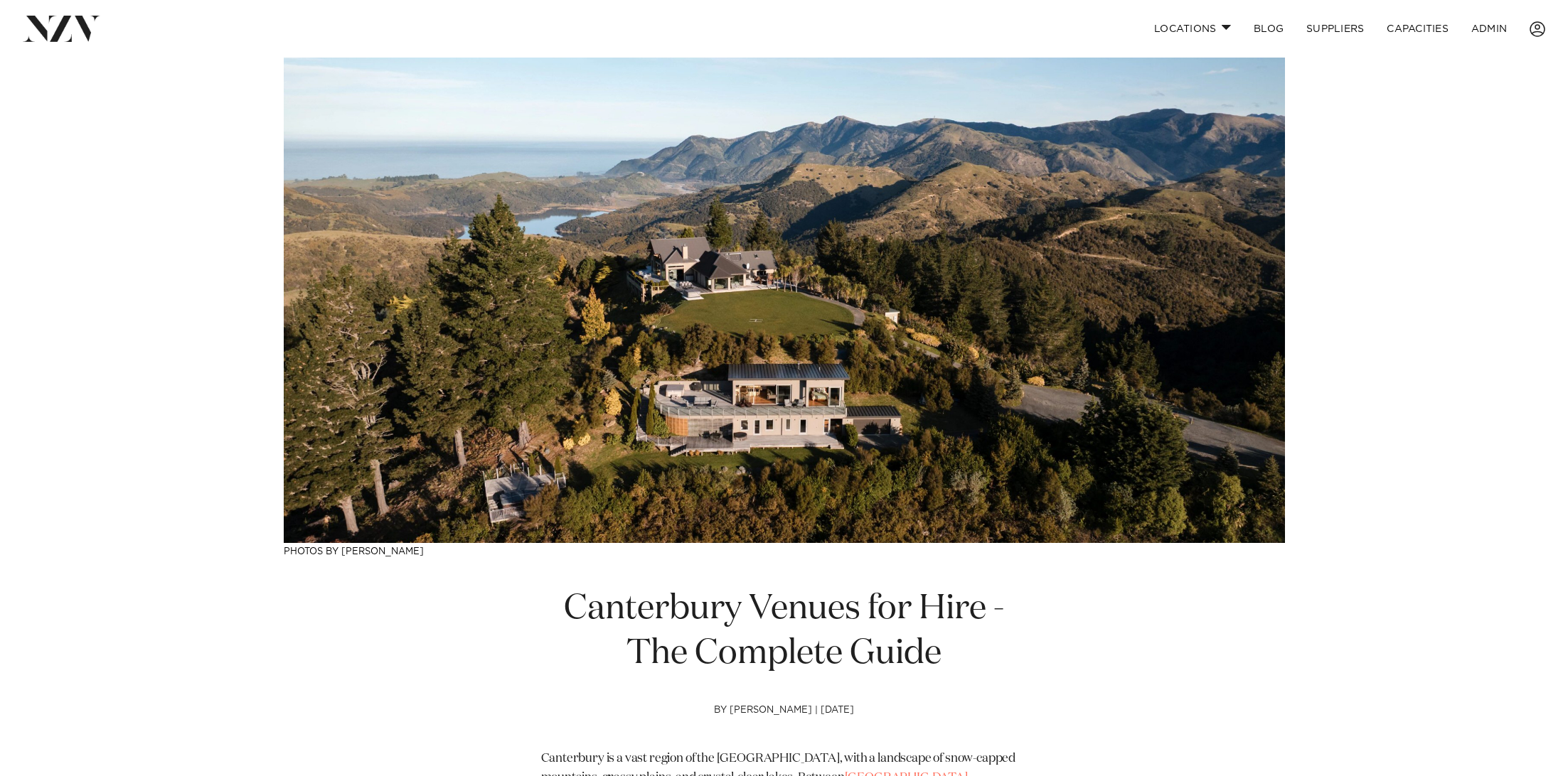
click at [735, 252] on img at bounding box center [784, 300] width 1001 height 485
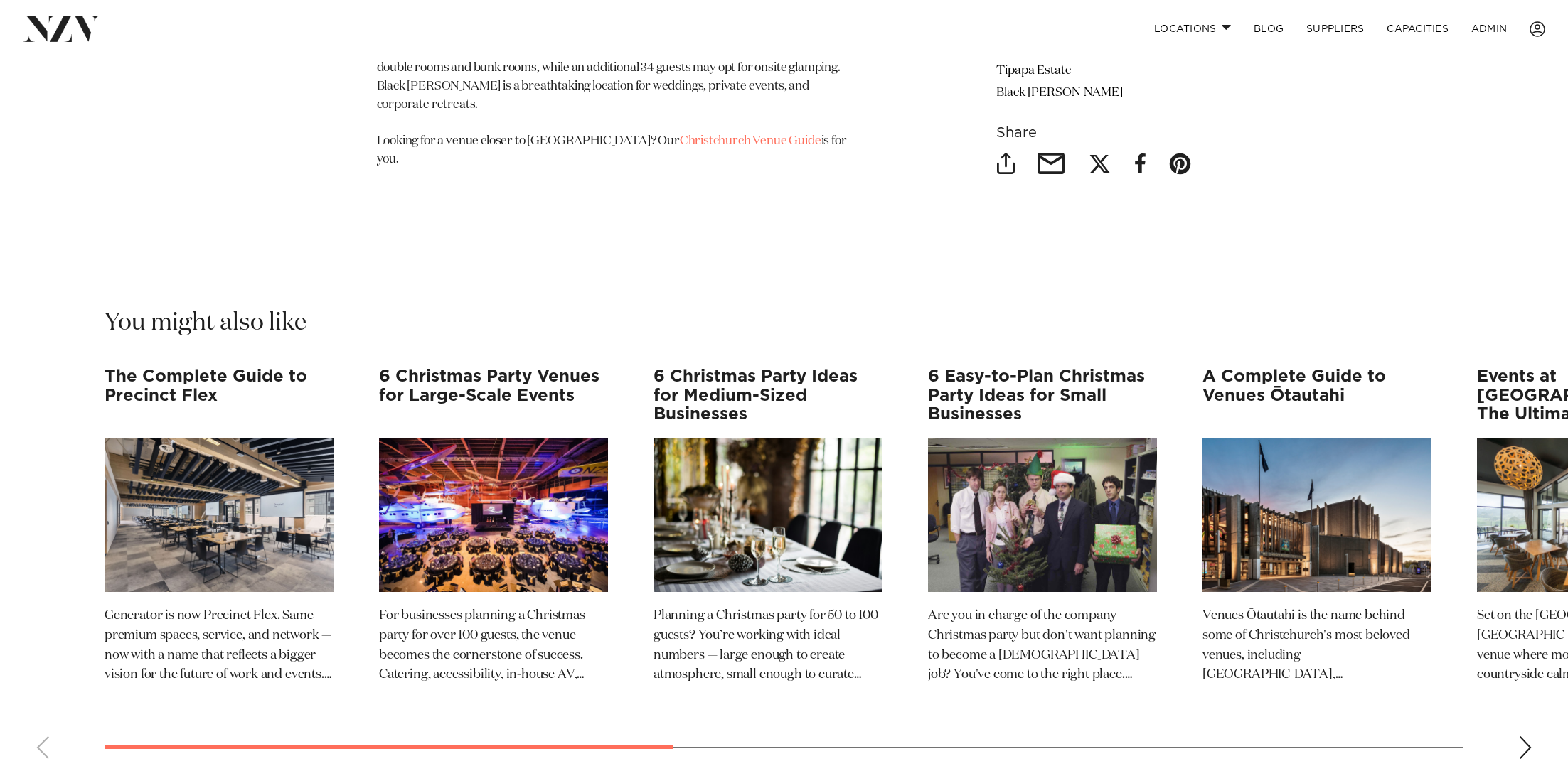
scroll to position [6890, 0]
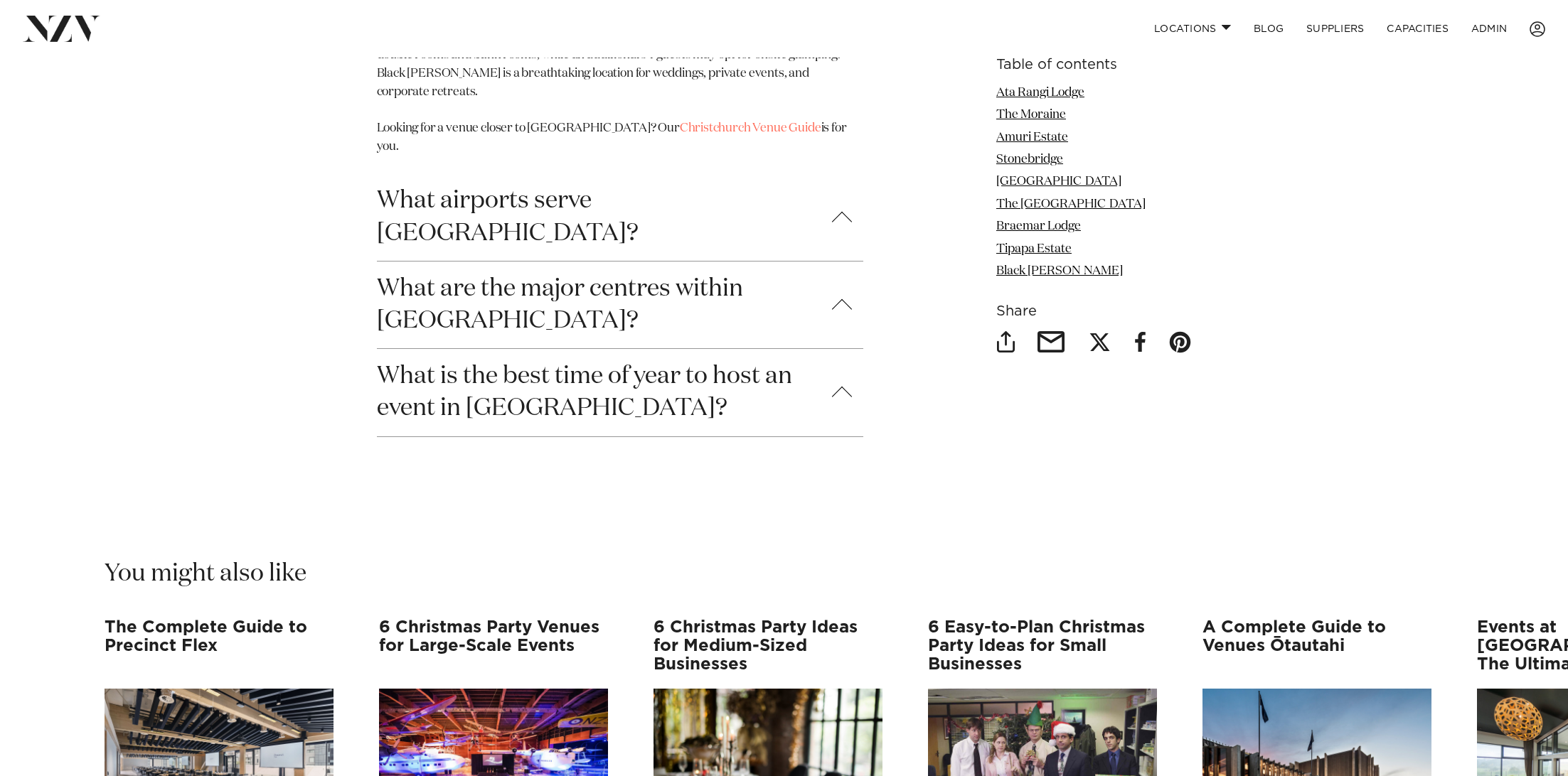
scroll to position [6468, 0]
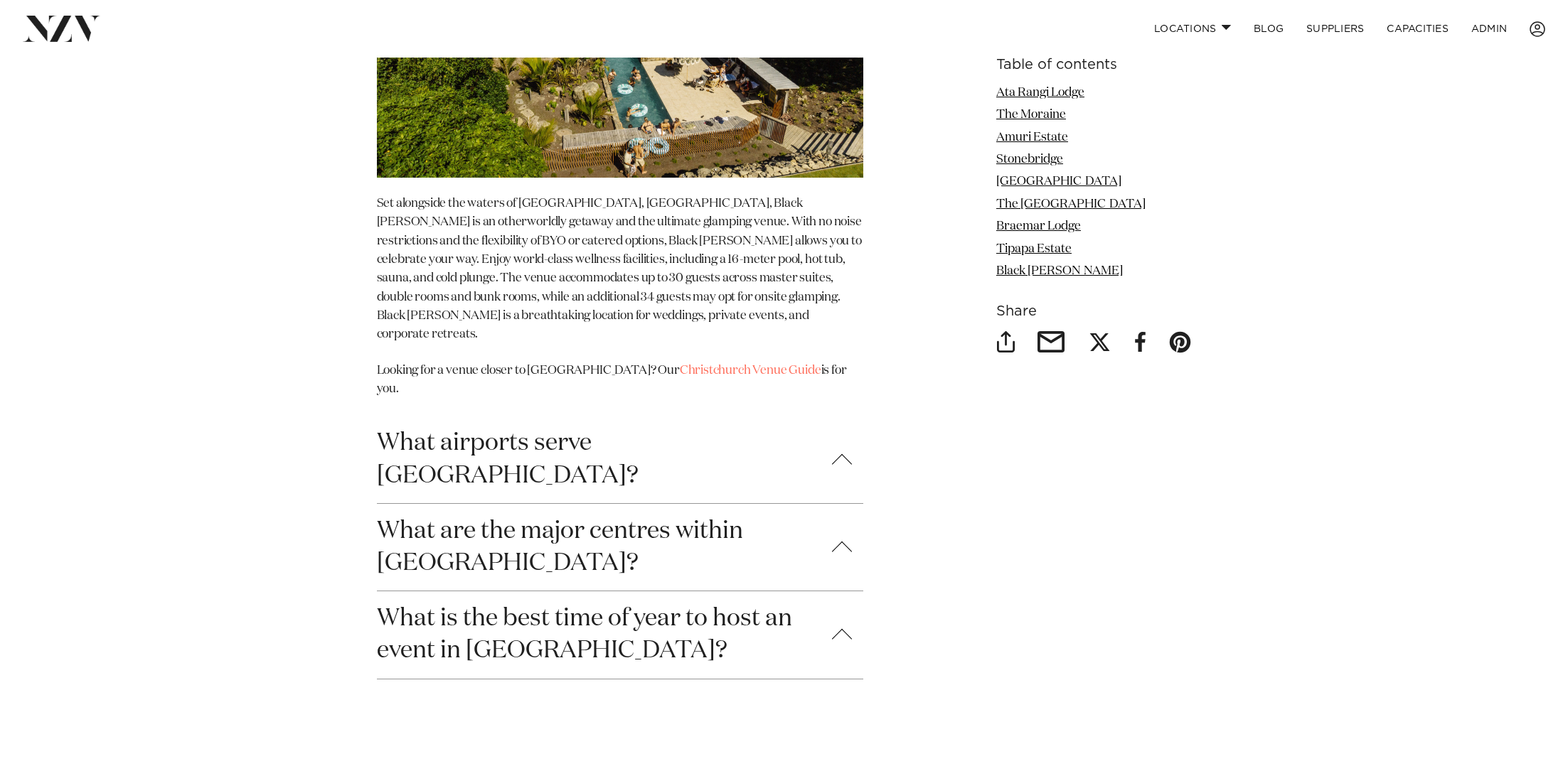
click at [778, 416] on button "What airports serve [GEOGRAPHIC_DATA]?" at bounding box center [620, 459] width 486 height 87
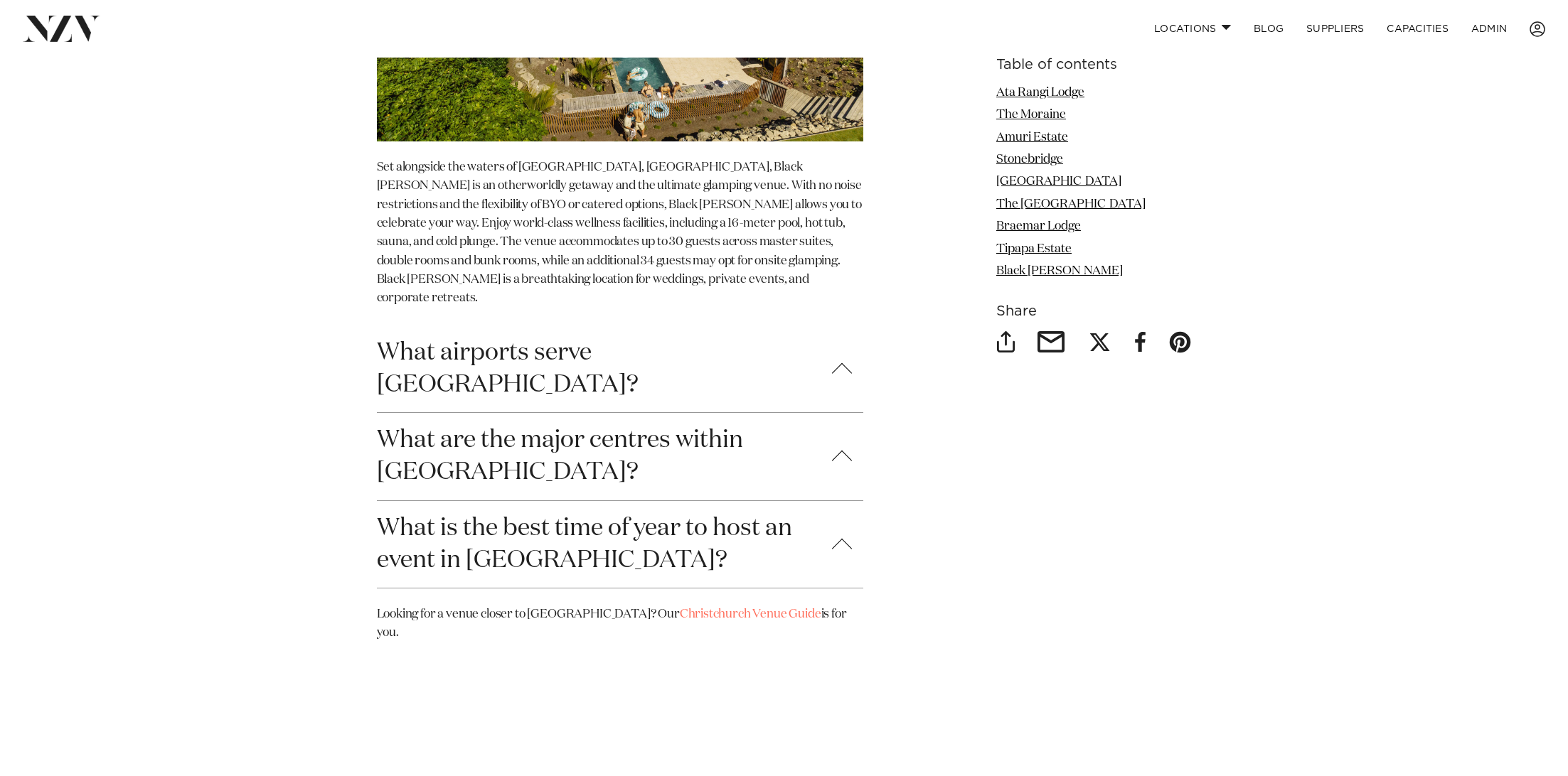
scroll to position [6524, 0]
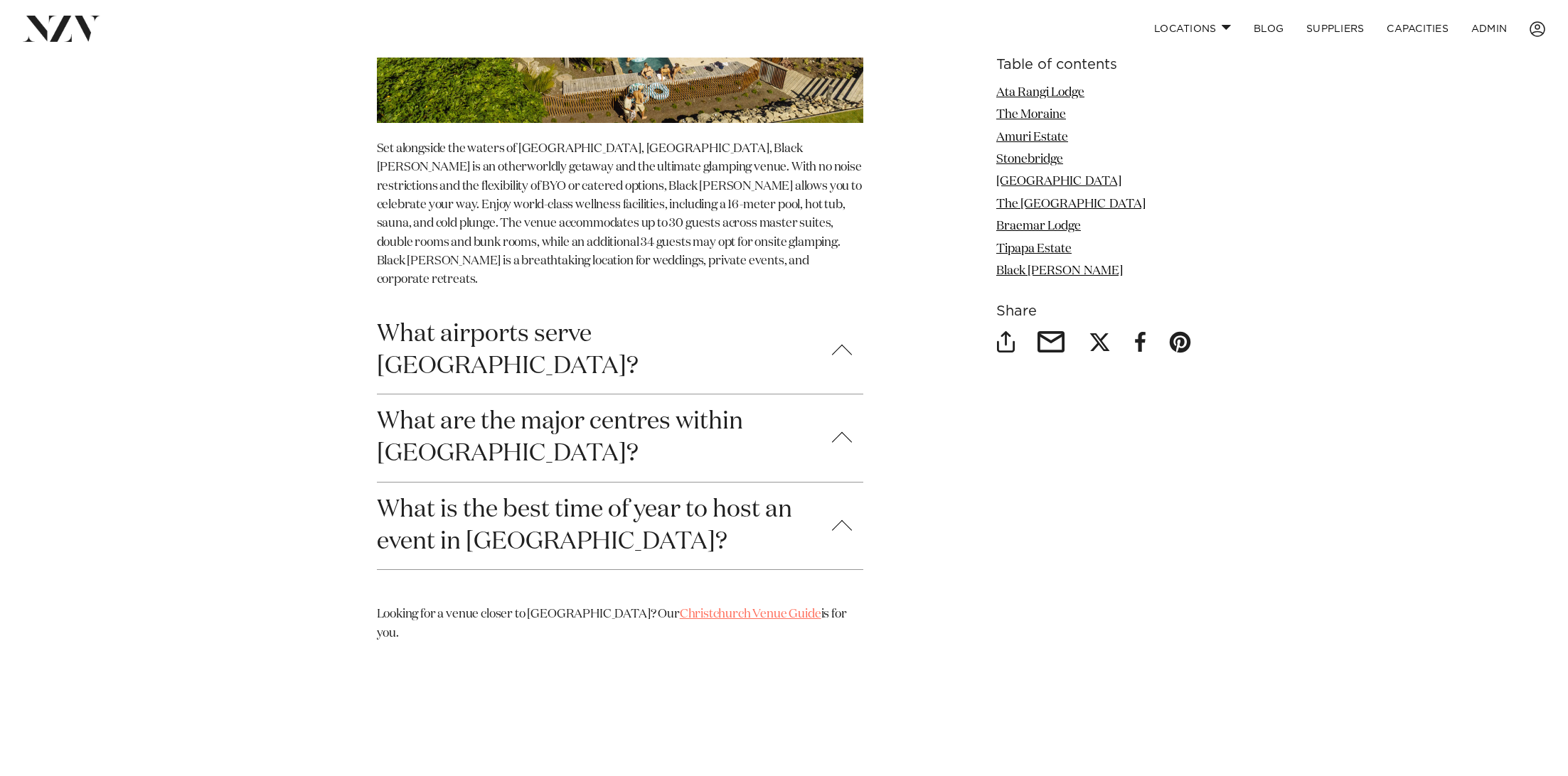
click at [731, 609] on link "Christchurch Venue Guide" at bounding box center [750, 615] width 141 height 12
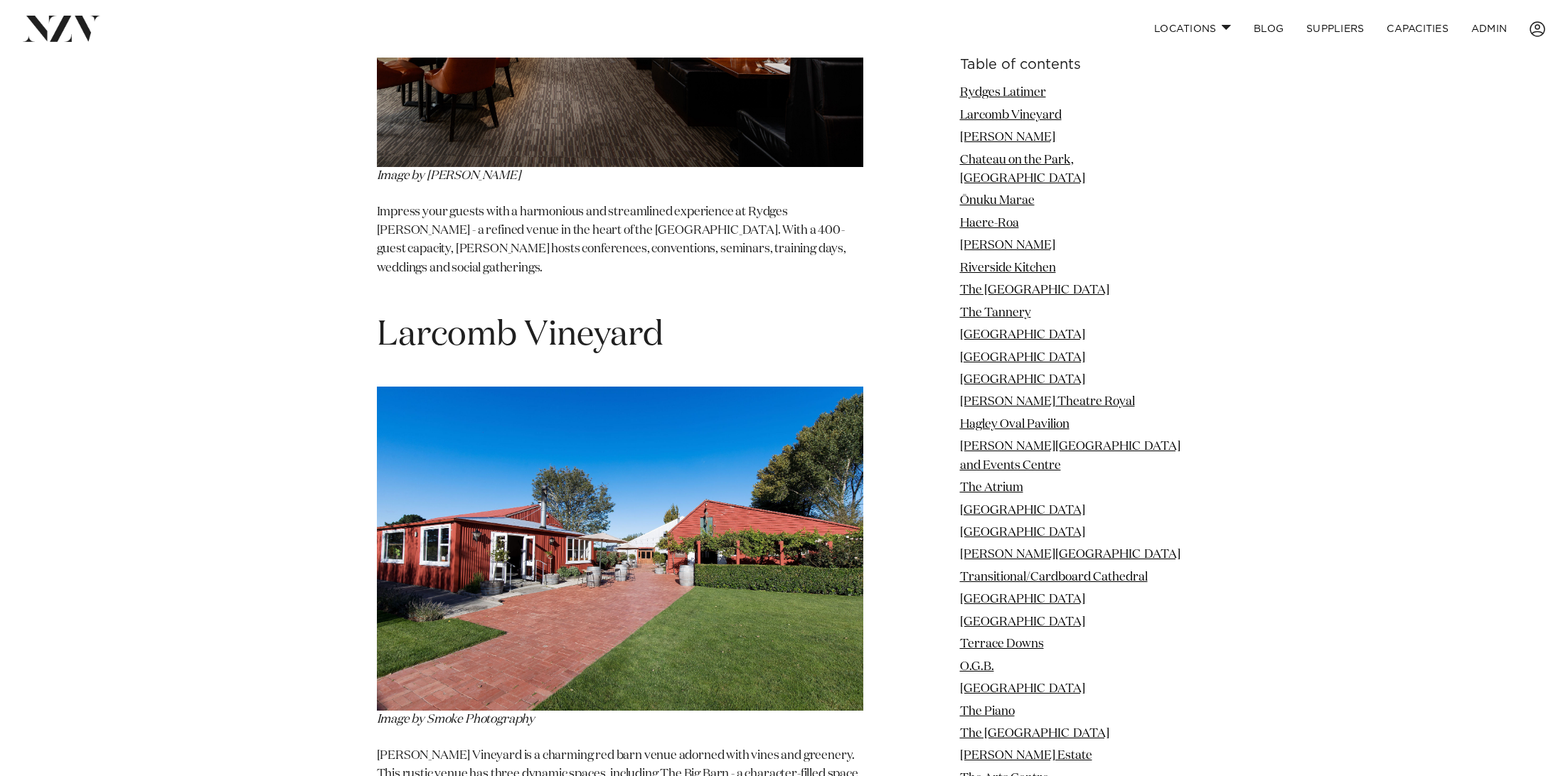
scroll to position [2113, 0]
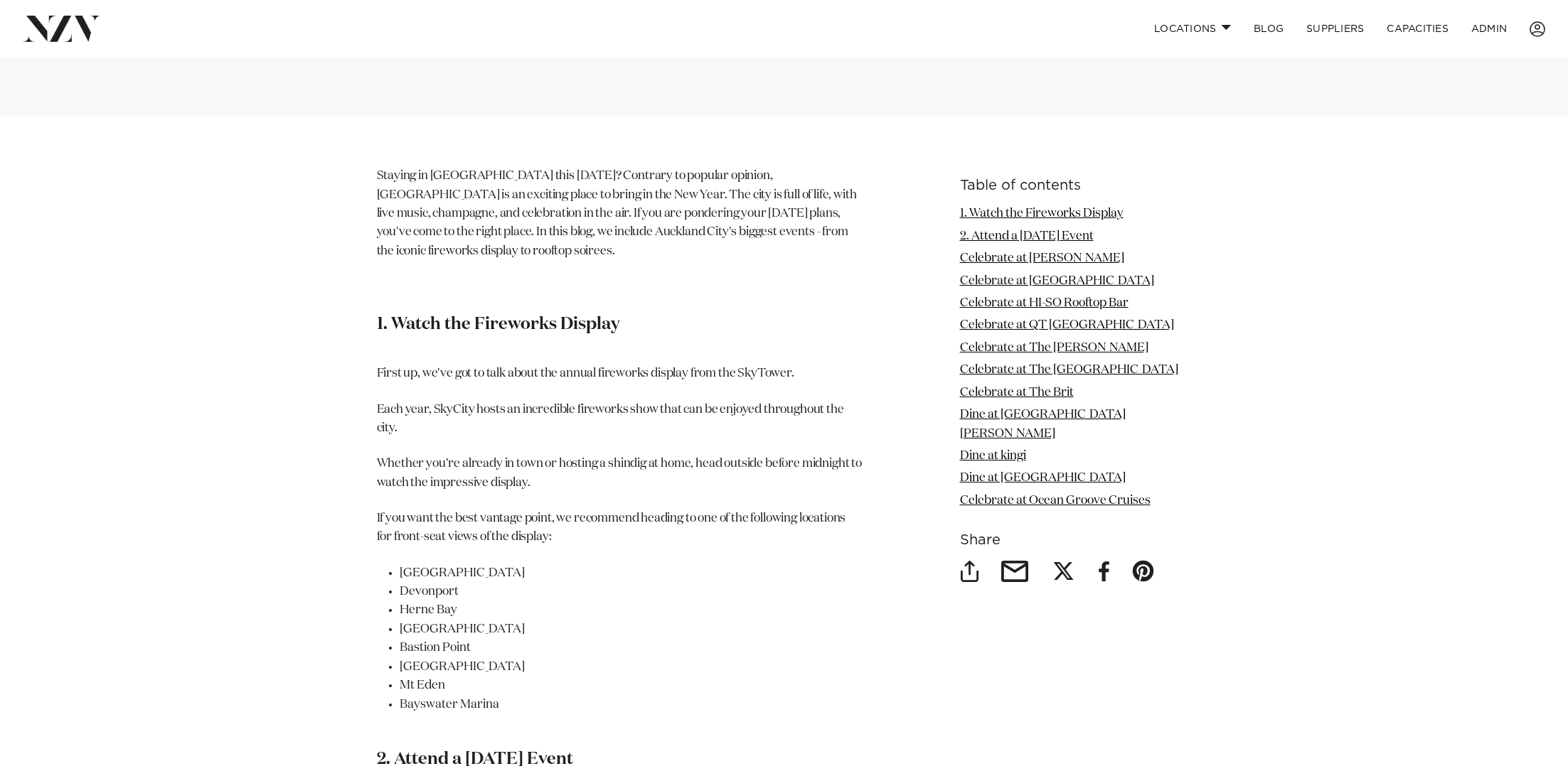
scroll to position [1460, 0]
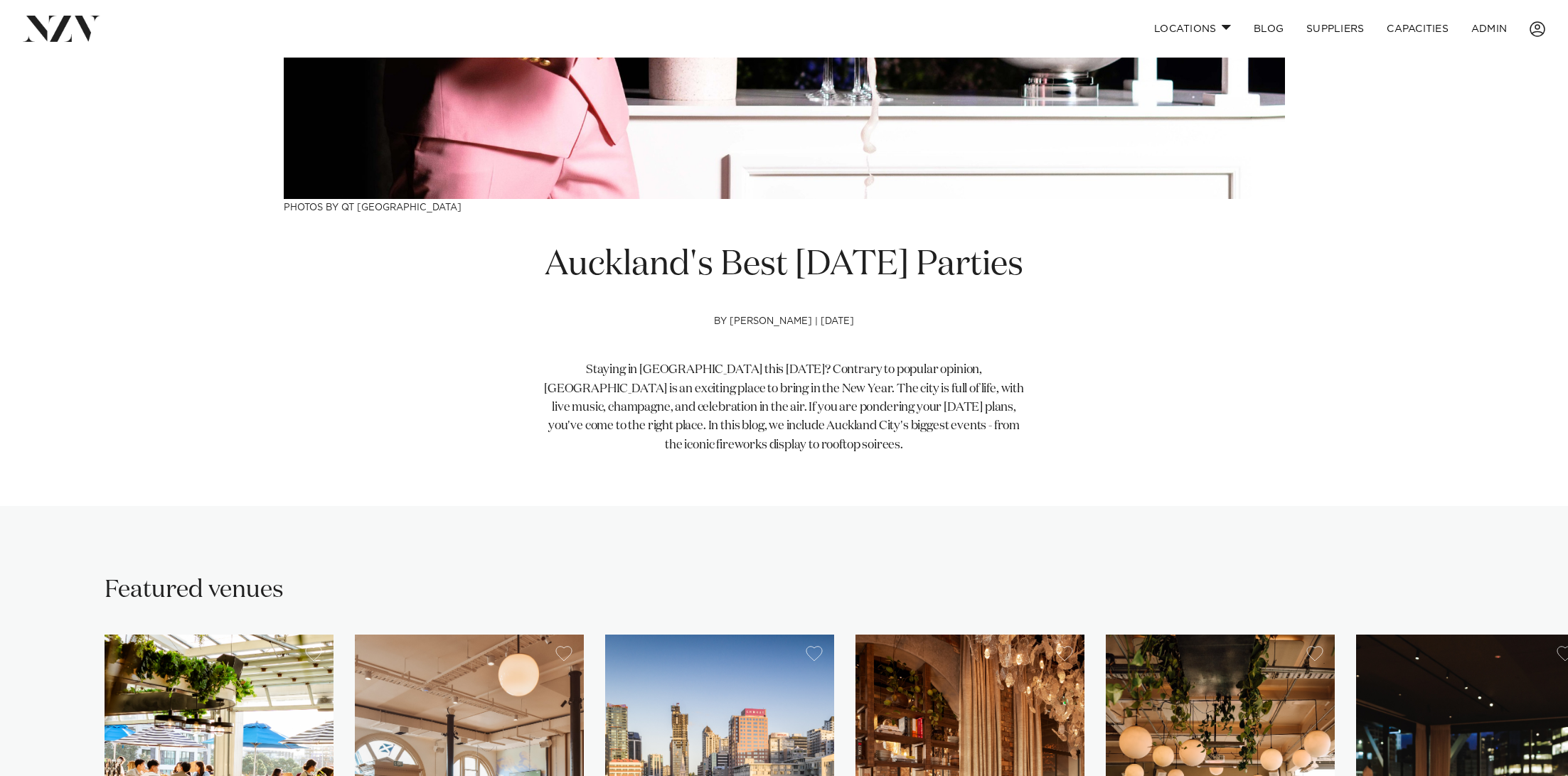
scroll to position [348, 0]
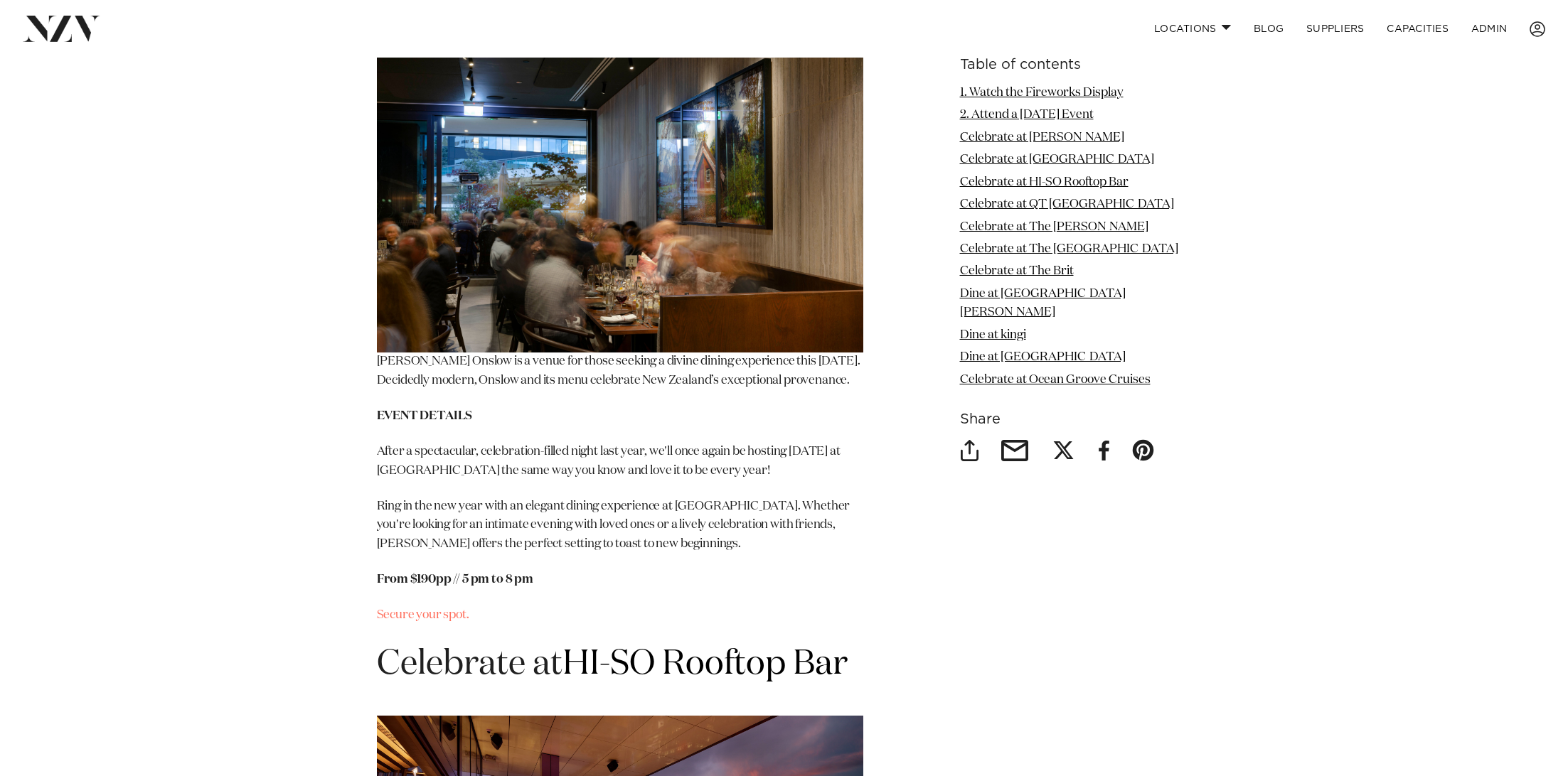
scroll to position [3283, 0]
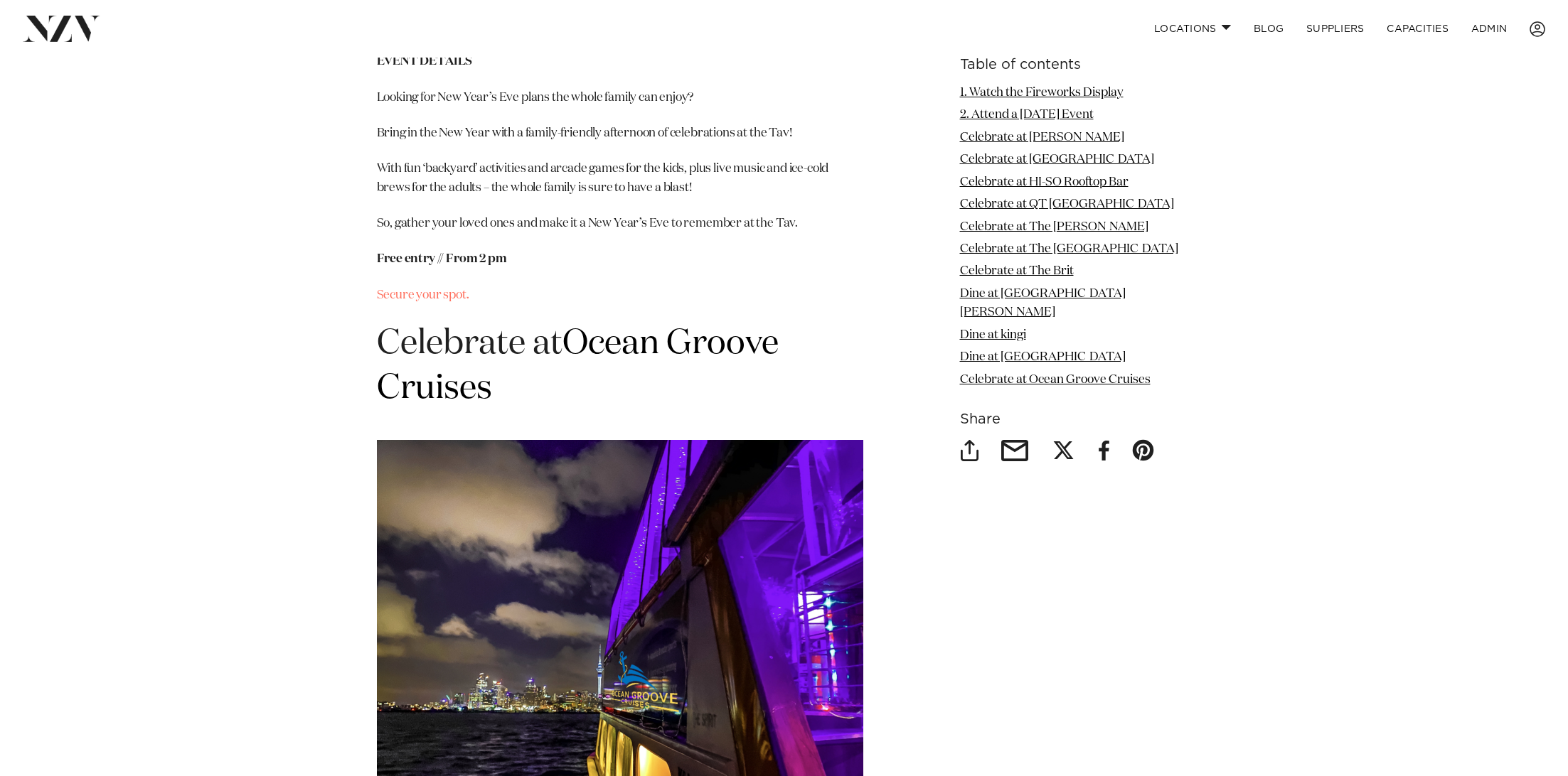
scroll to position [9901, 0]
